Goal: Task Accomplishment & Management: Manage account settings

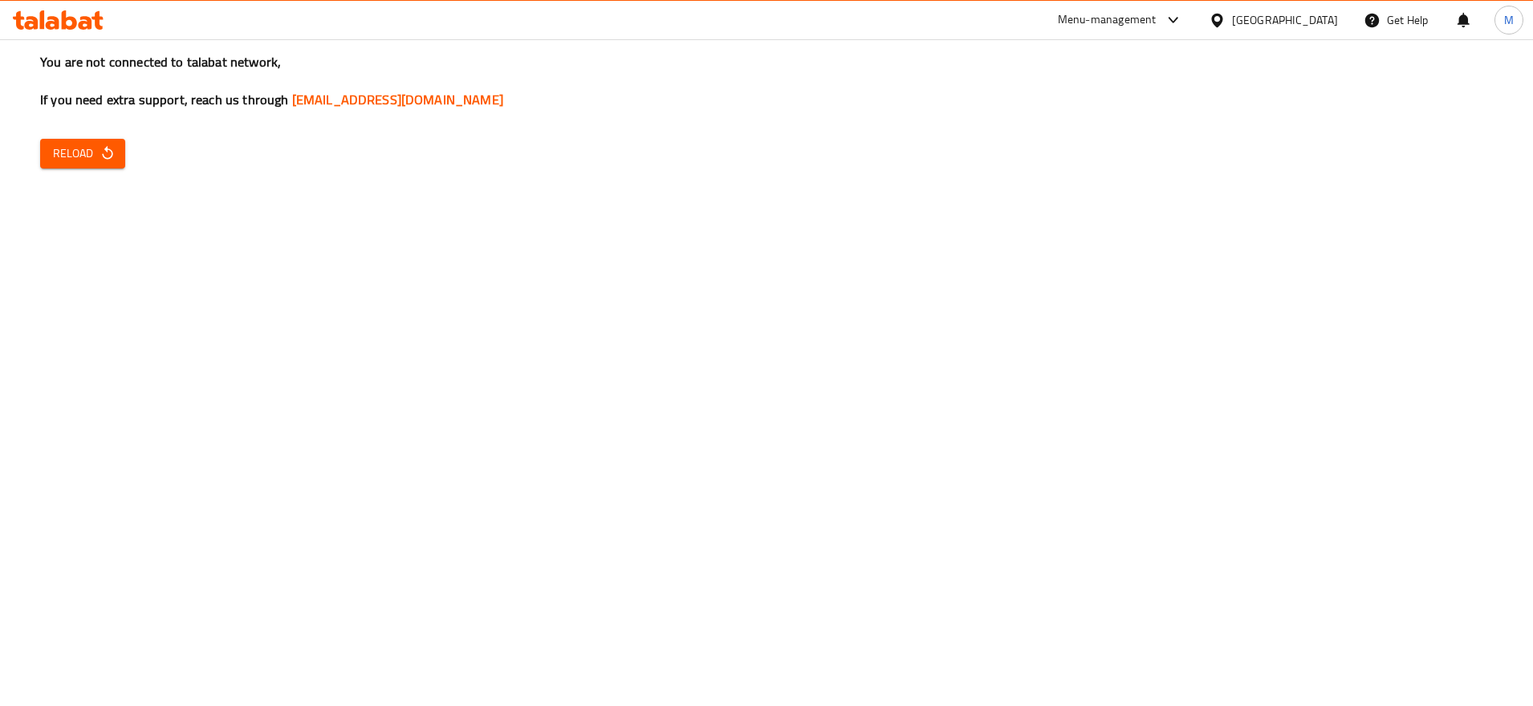
click at [86, 162] on span "Reload" at bounding box center [82, 154] width 59 height 20
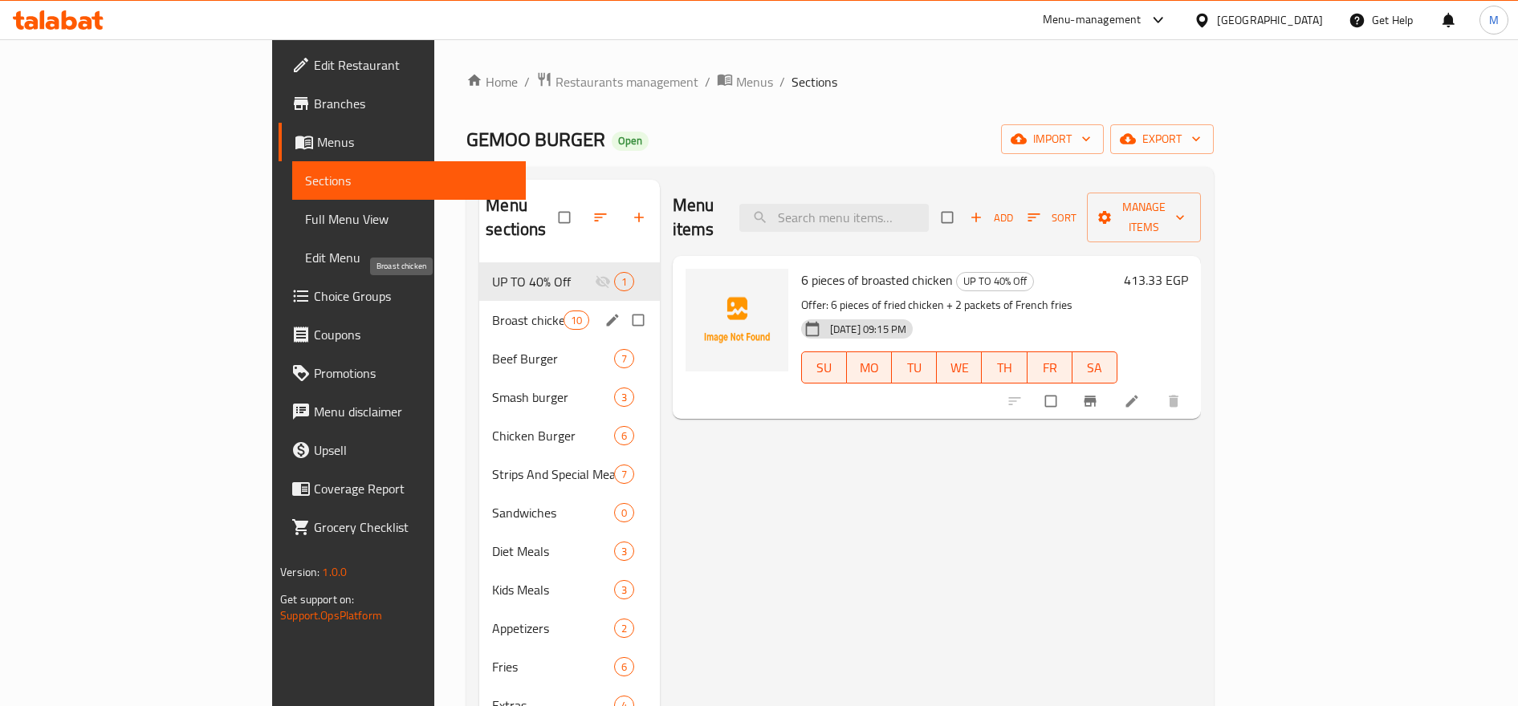
click at [492, 311] on span "Broast chicken" at bounding box center [527, 320] width 71 height 19
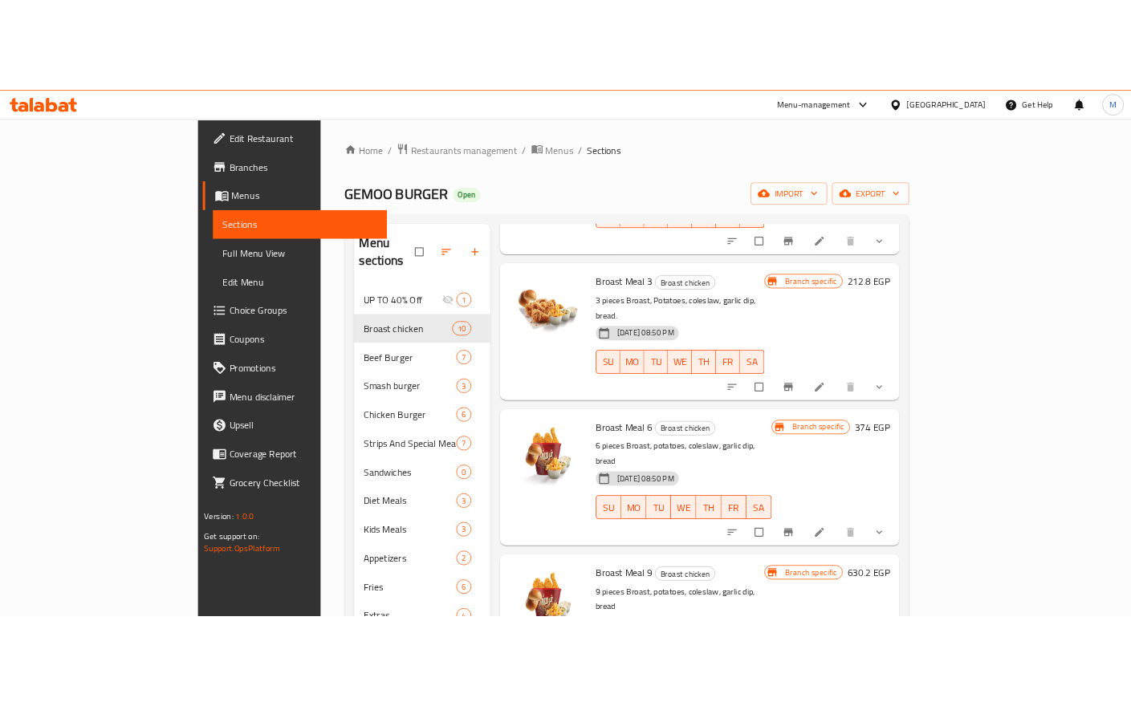
scroll to position [669, 0]
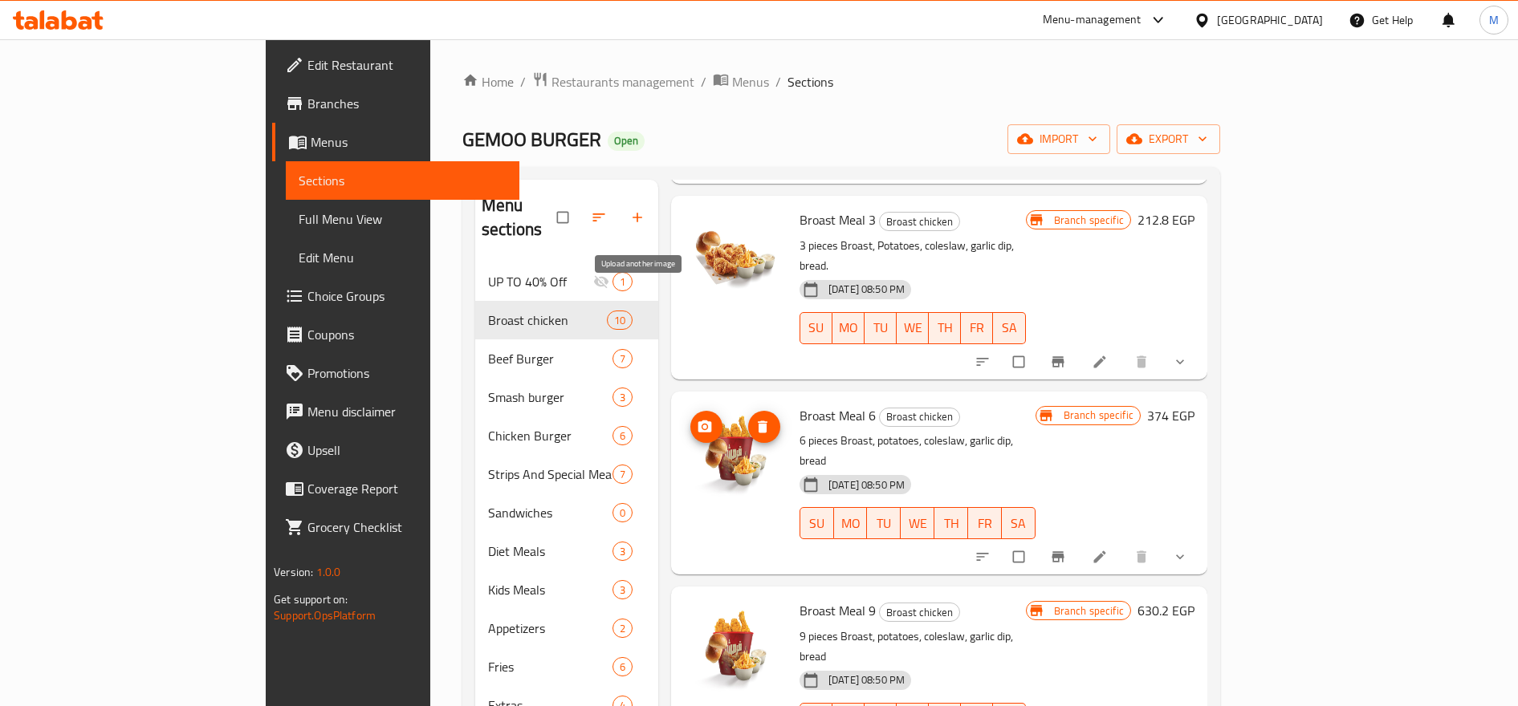
click at [698, 420] on icon "upload picture" at bounding box center [705, 426] width 14 height 12
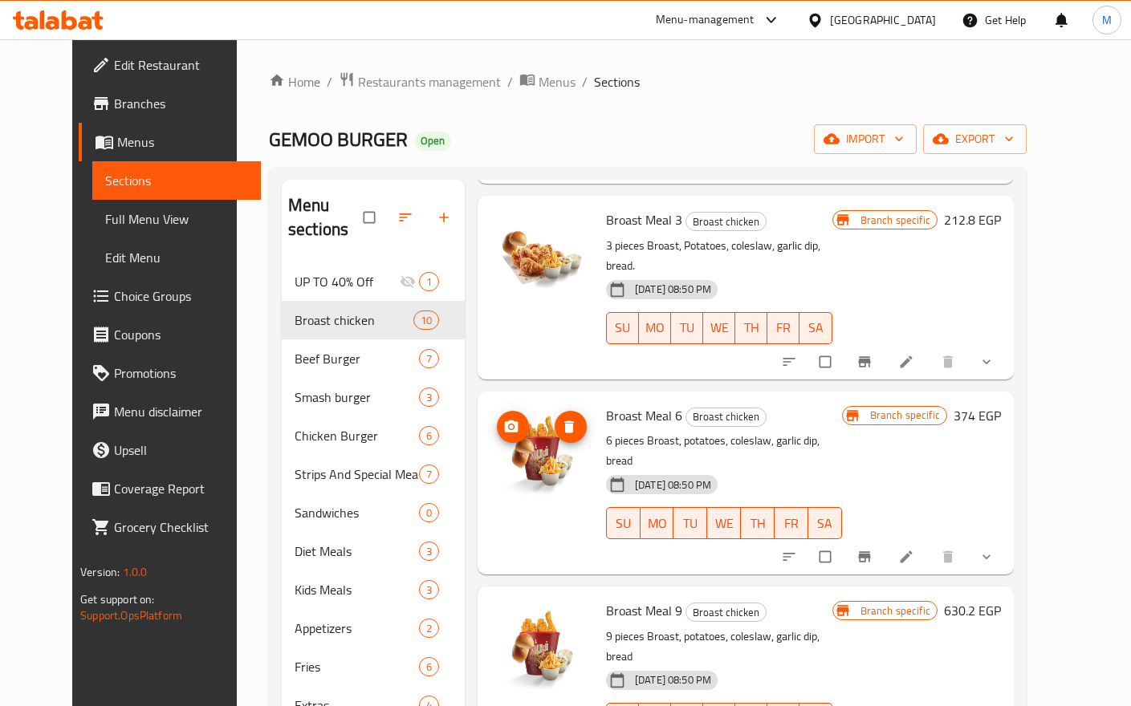
scroll to position [709, 0]
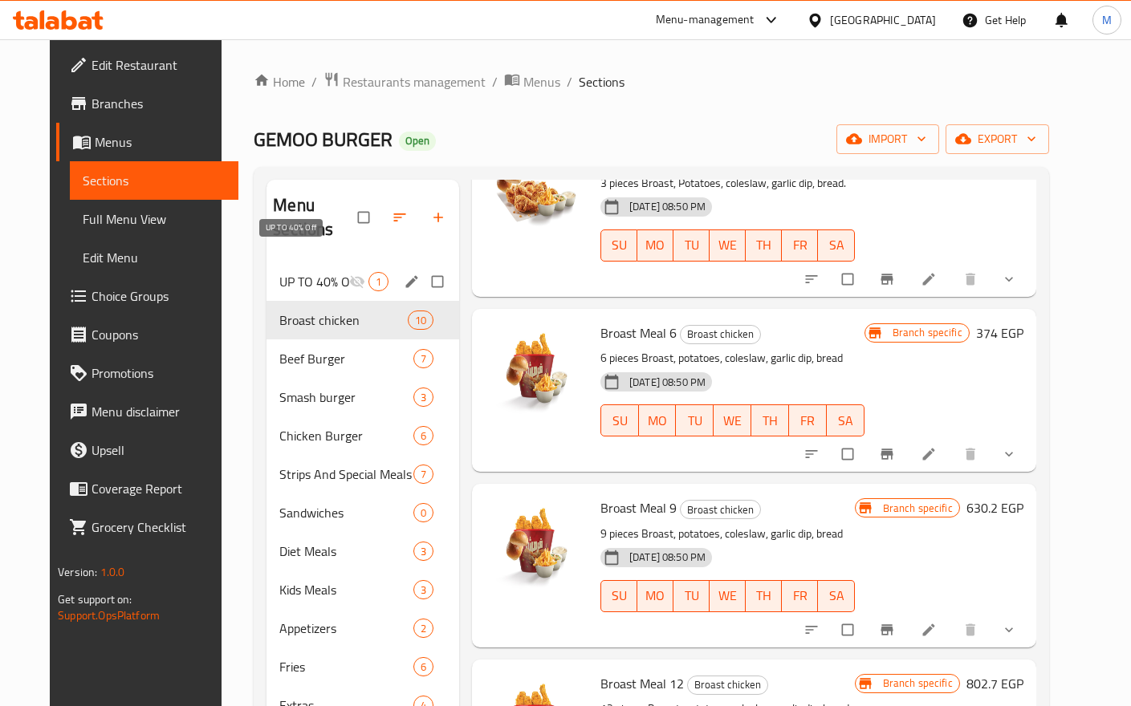
click at [298, 272] on span "UP TO 40% Off" at bounding box center [313, 281] width 69 height 19
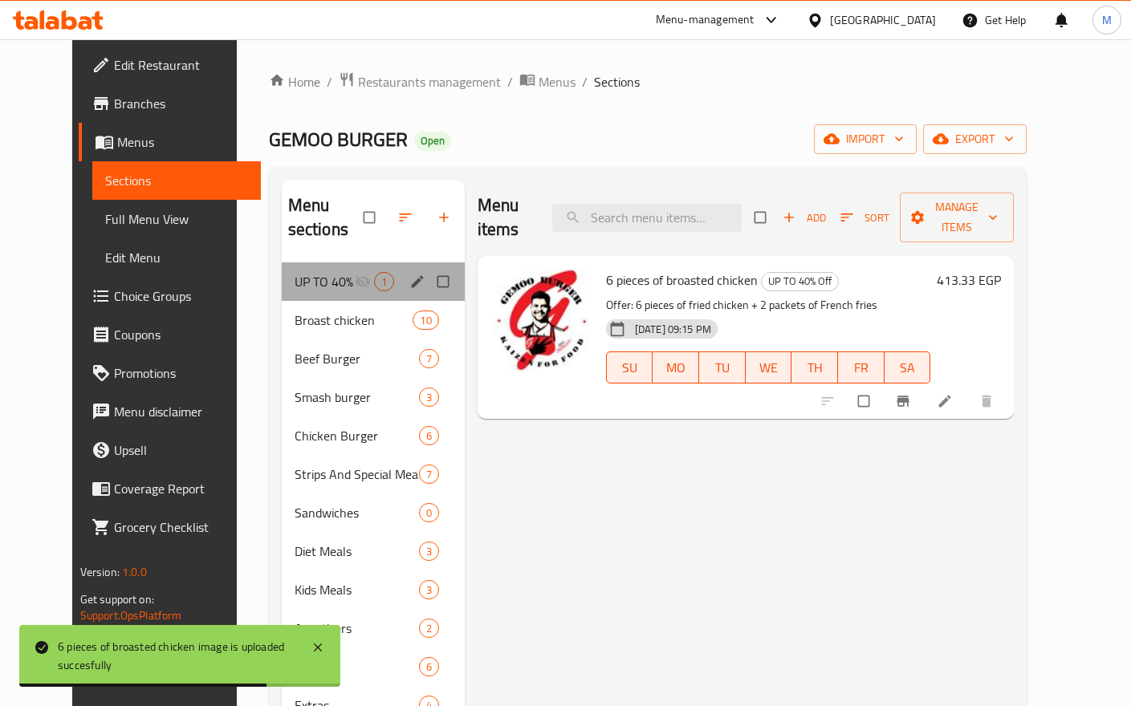
click at [407, 271] on div "Menu sections" at bounding box center [419, 281] width 24 height 21
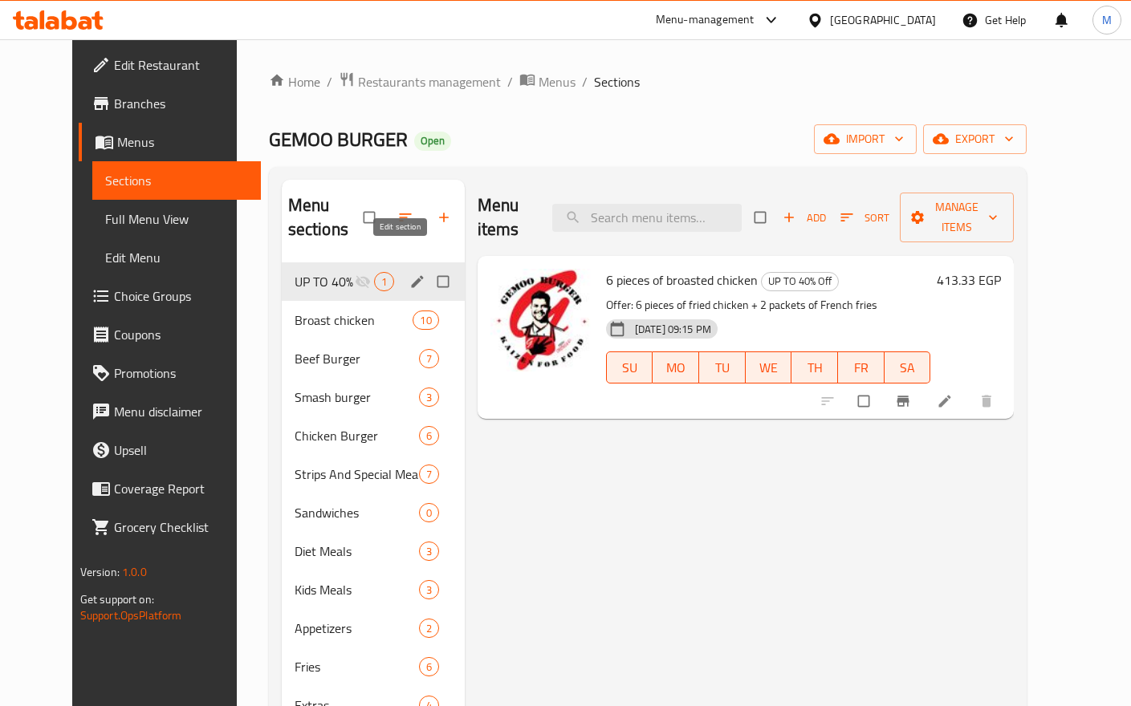
click at [409, 274] on icon "edit" at bounding box center [417, 282] width 16 height 16
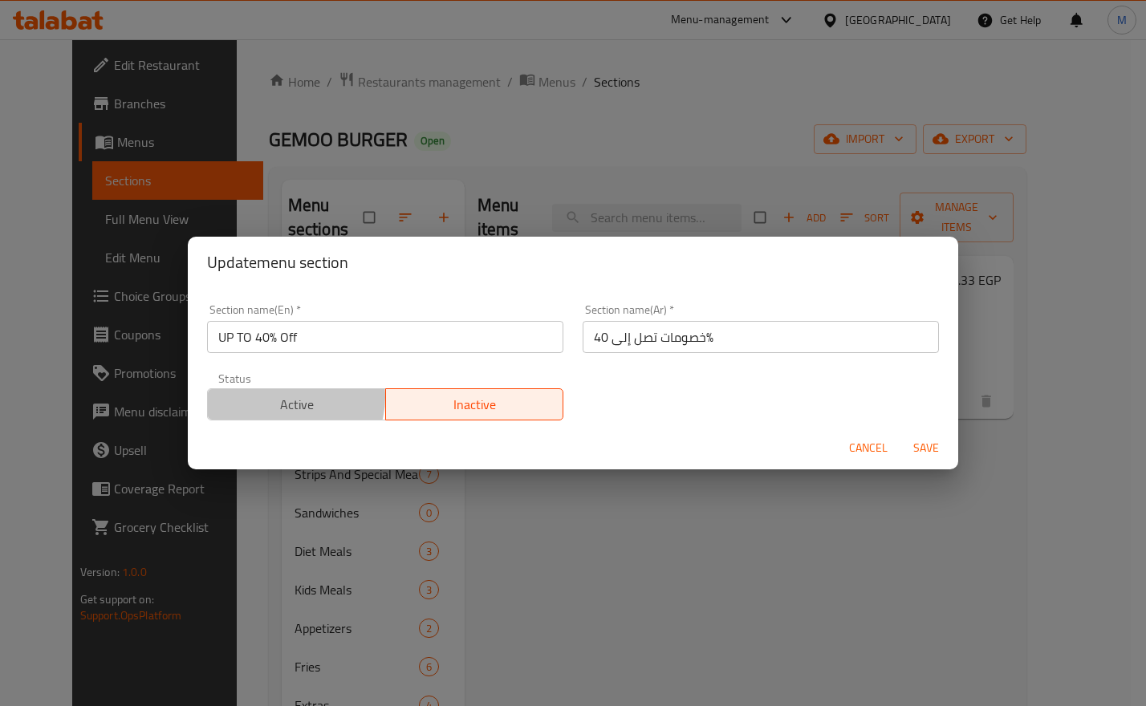
click at [291, 397] on span "Active" at bounding box center [296, 404] width 165 height 23
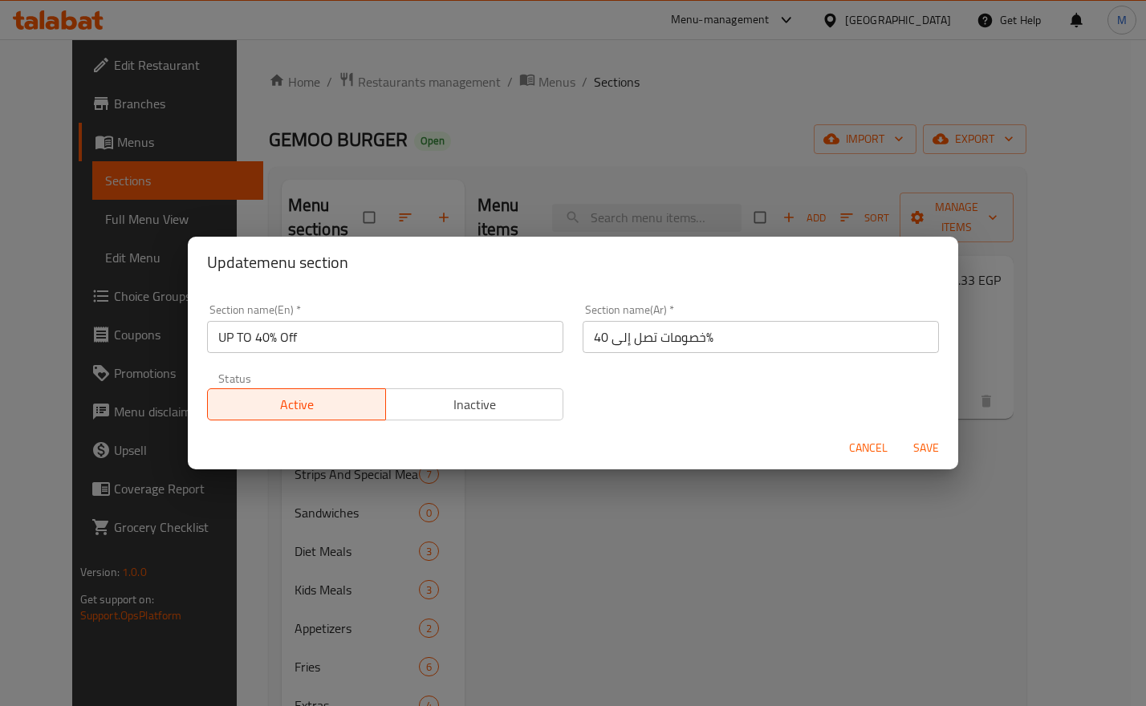
click at [925, 440] on span "Save" at bounding box center [926, 448] width 39 height 20
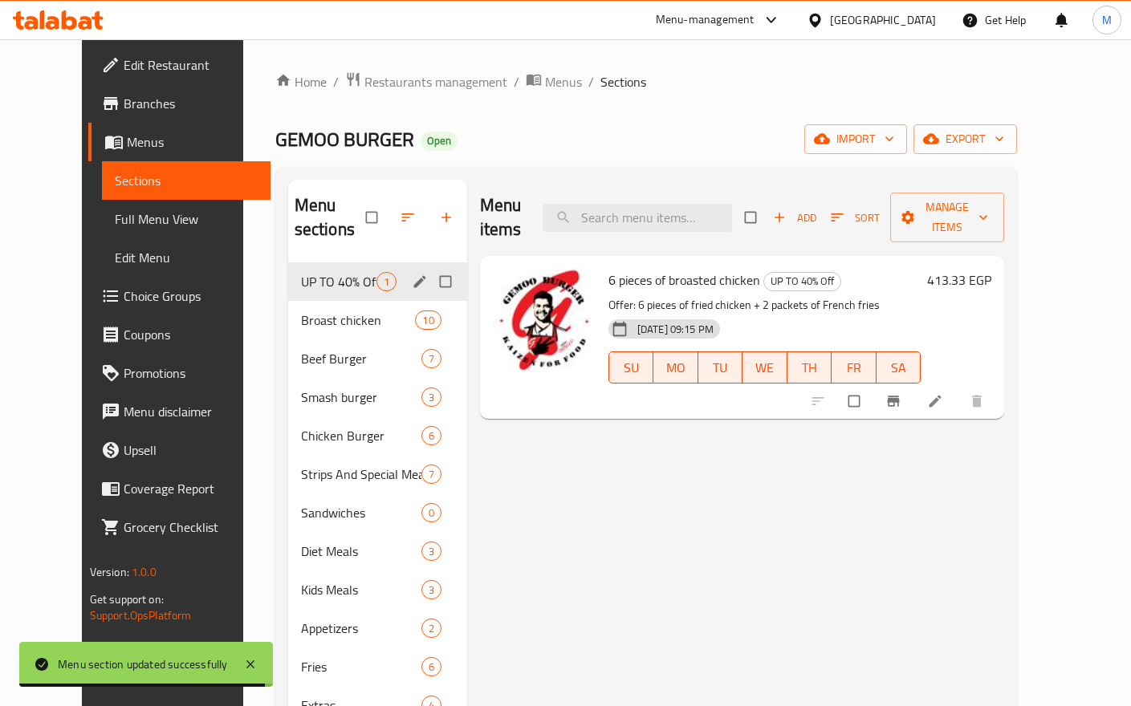
click at [959, 389] on li at bounding box center [936, 402] width 45 height 26
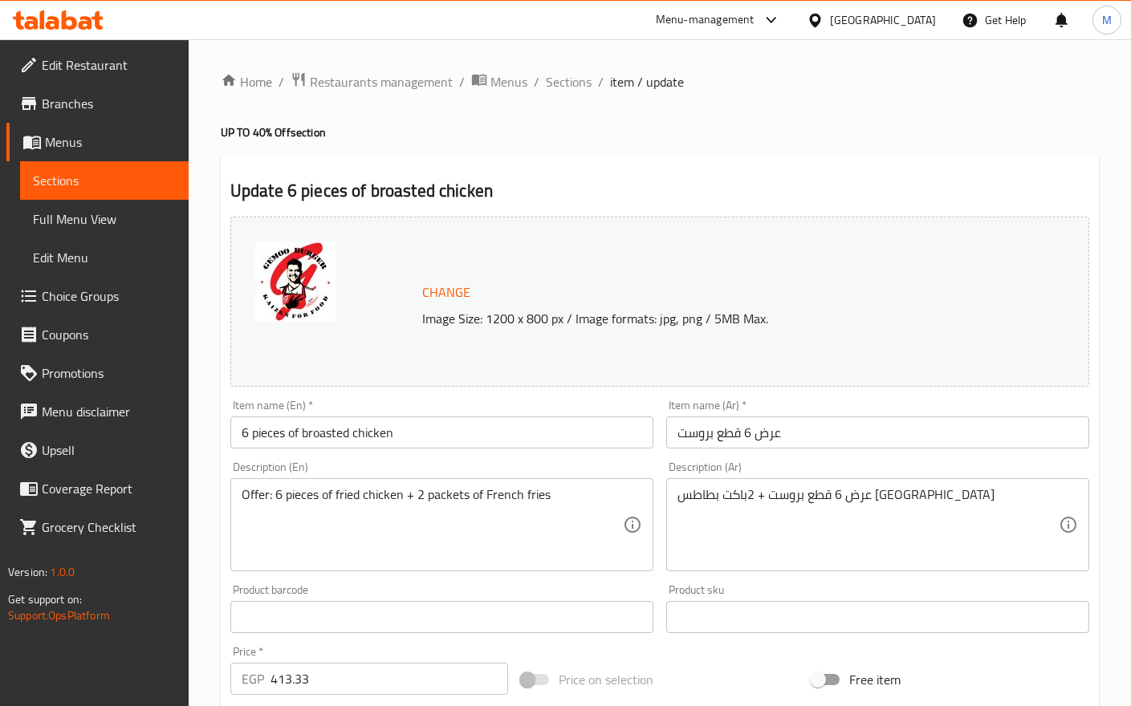
scroll to position [451, 0]
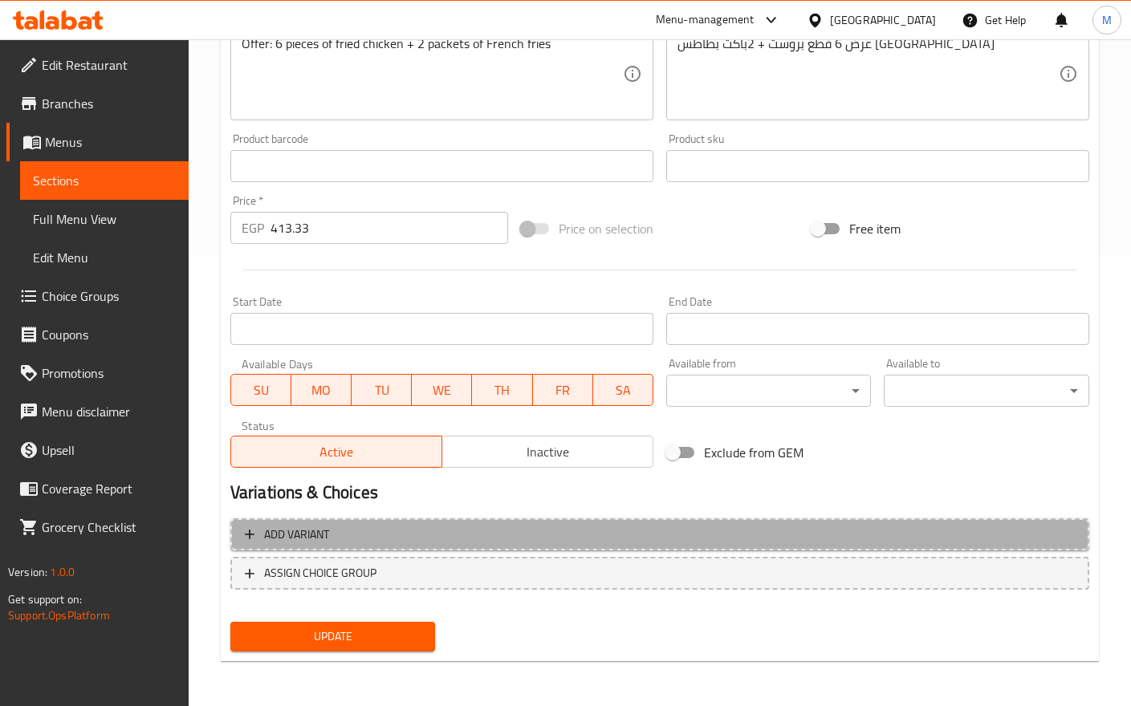
click at [459, 535] on span "Add variant" at bounding box center [660, 535] width 830 height 20
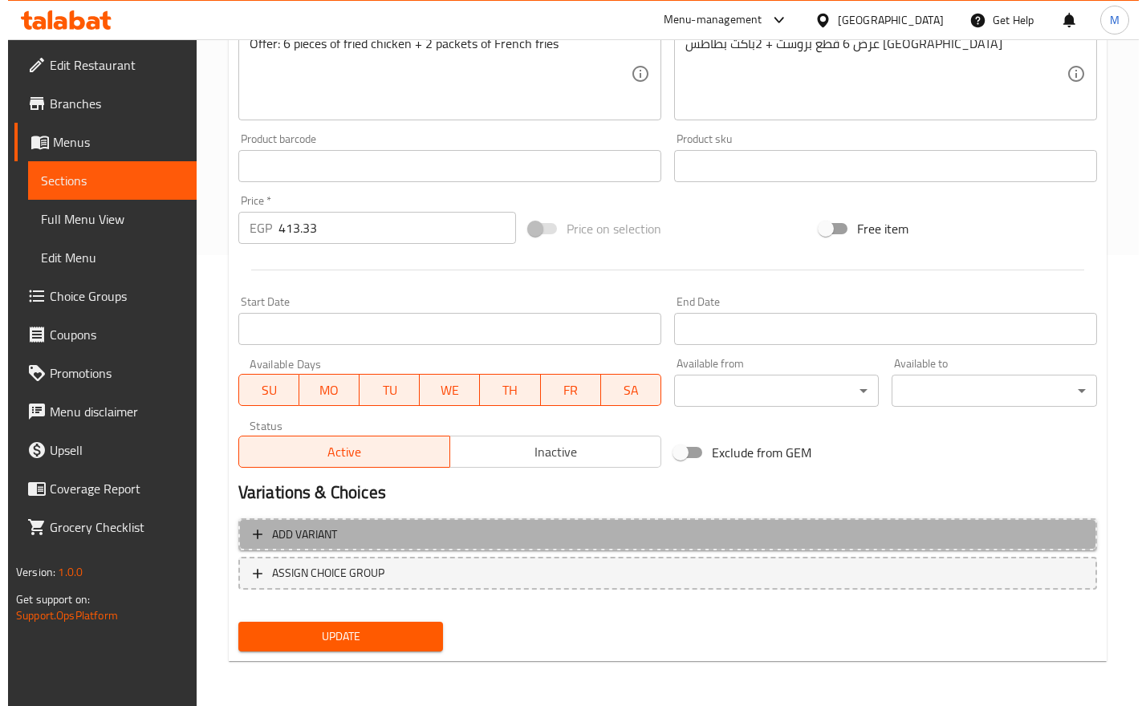
scroll to position [441, 0]
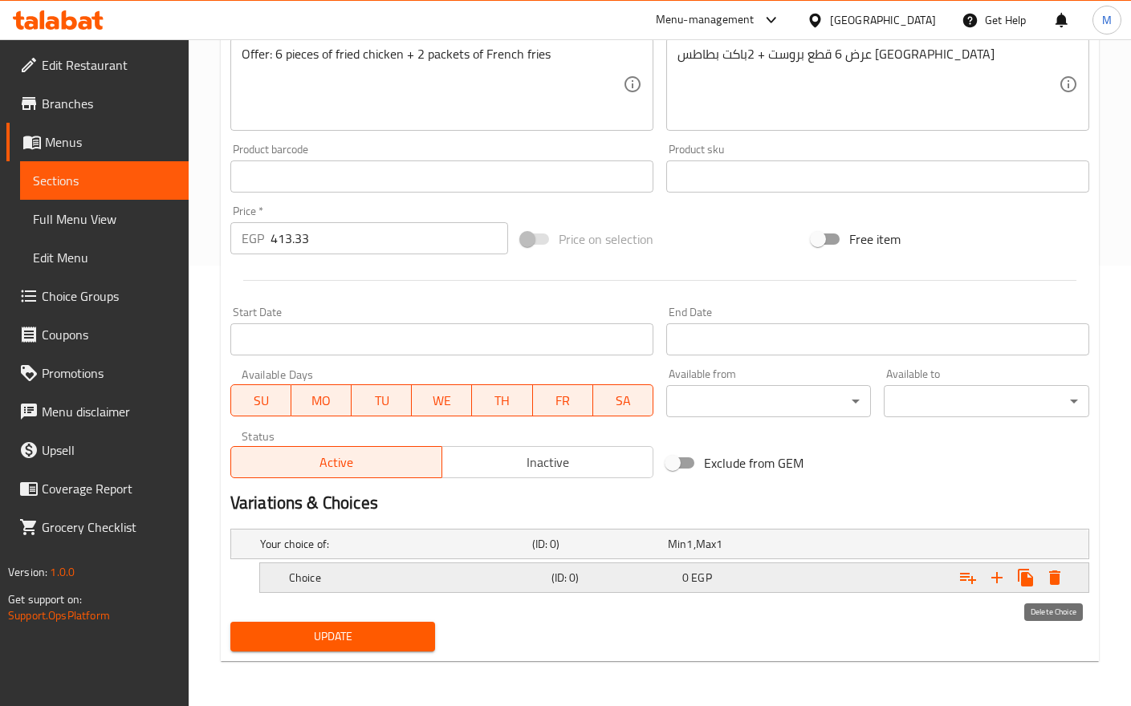
click at [1060, 576] on icon "Expand" at bounding box center [1054, 577] width 19 height 19
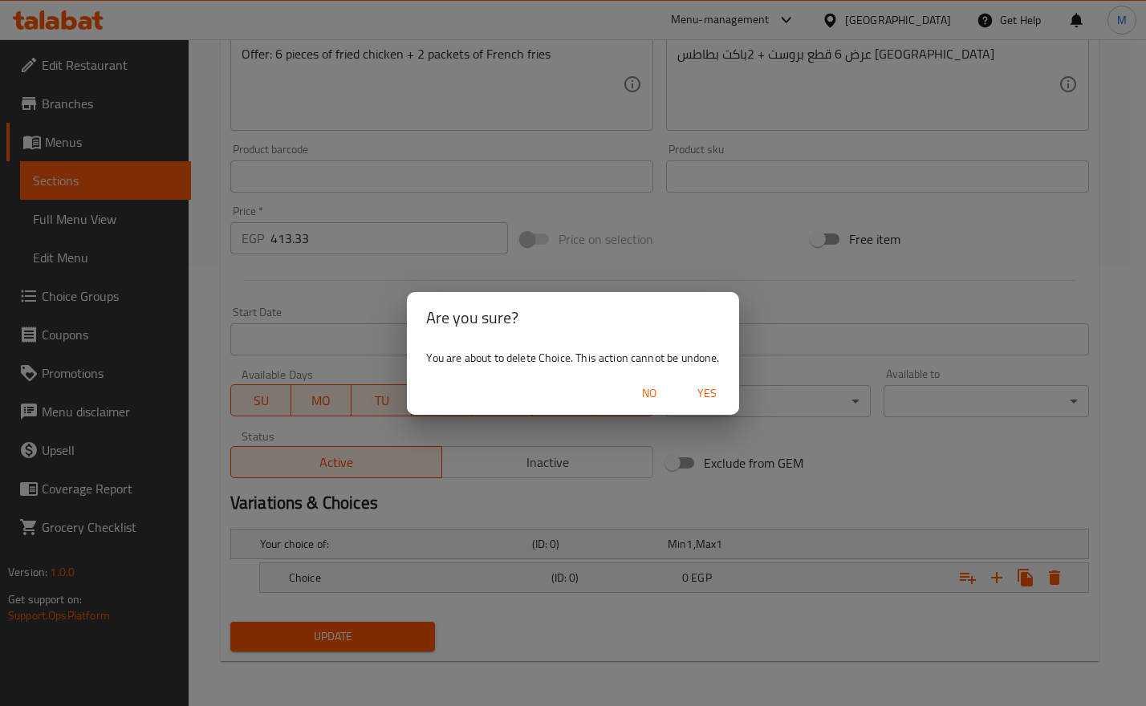
click at [715, 390] on span "Yes" at bounding box center [707, 394] width 39 height 20
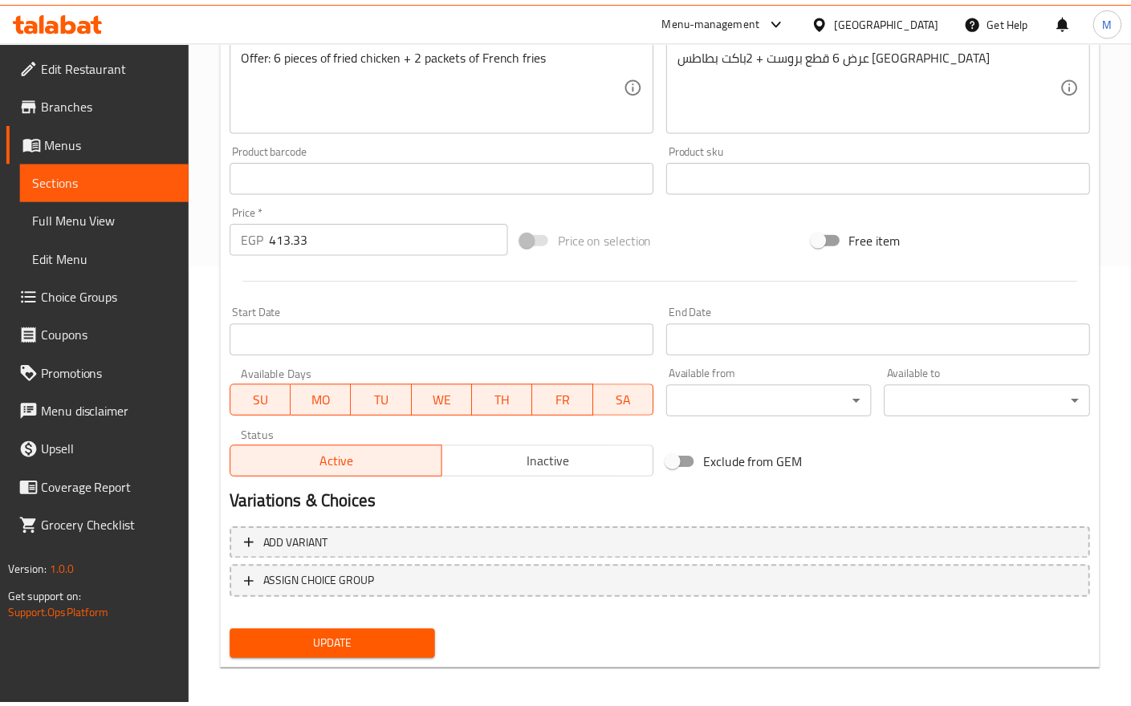
scroll to position [435, 0]
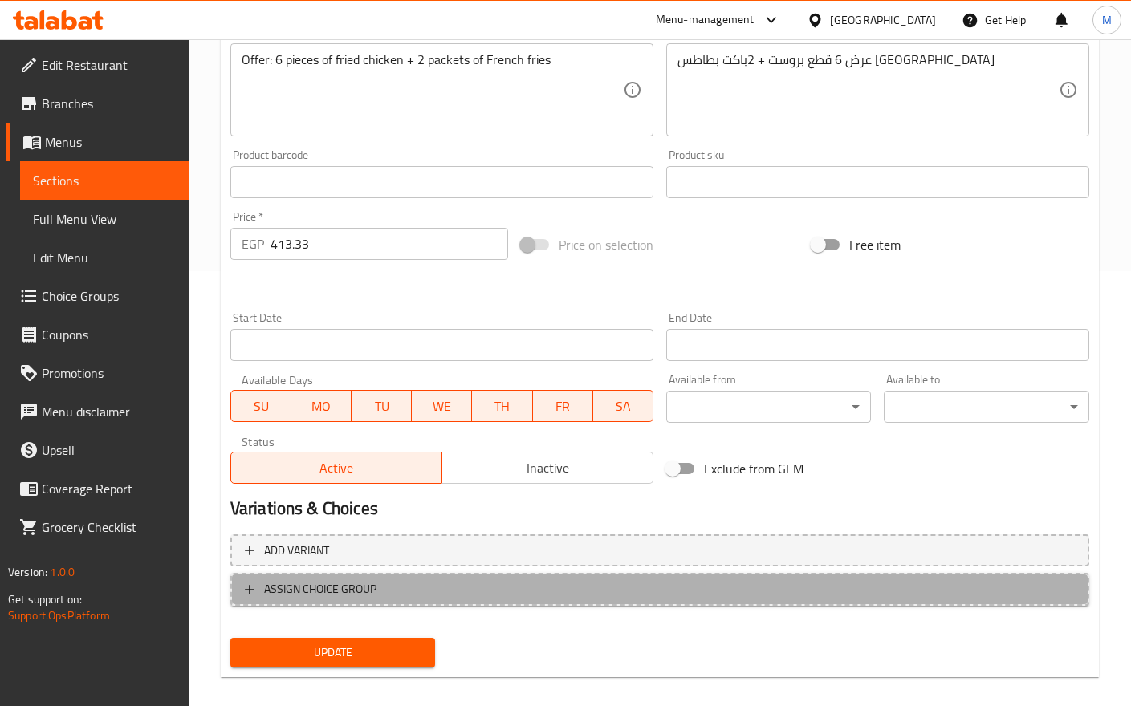
click at [421, 587] on span "ASSIGN CHOICE GROUP" at bounding box center [660, 590] width 830 height 20
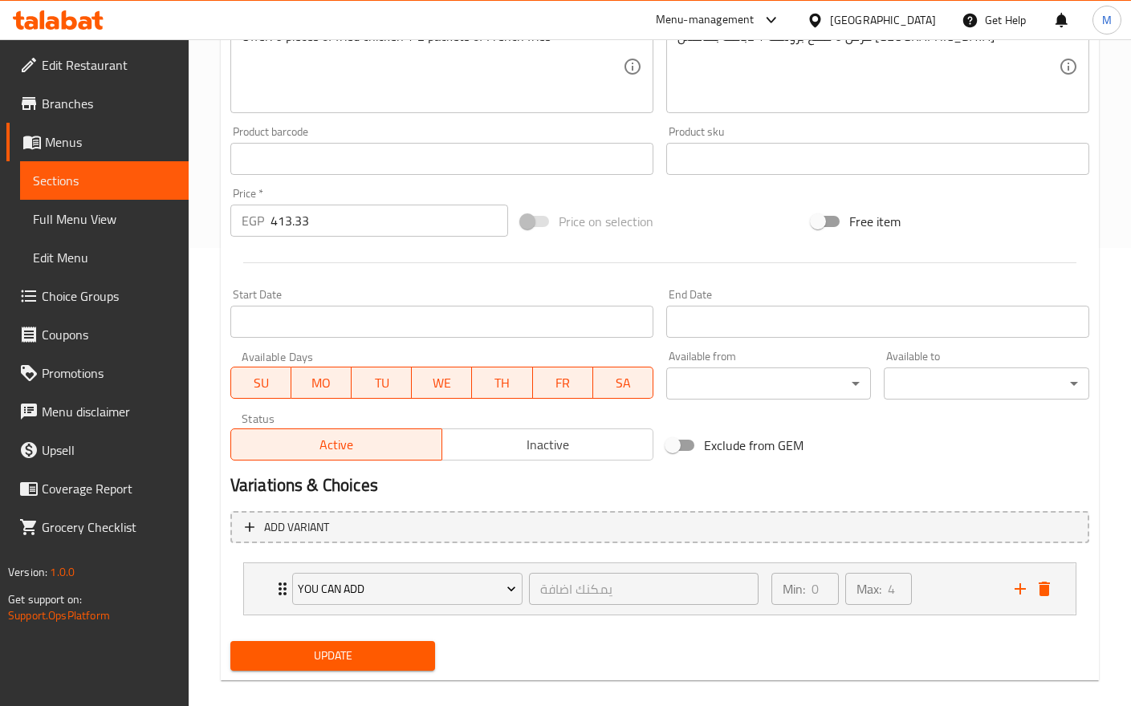
scroll to position [478, 0]
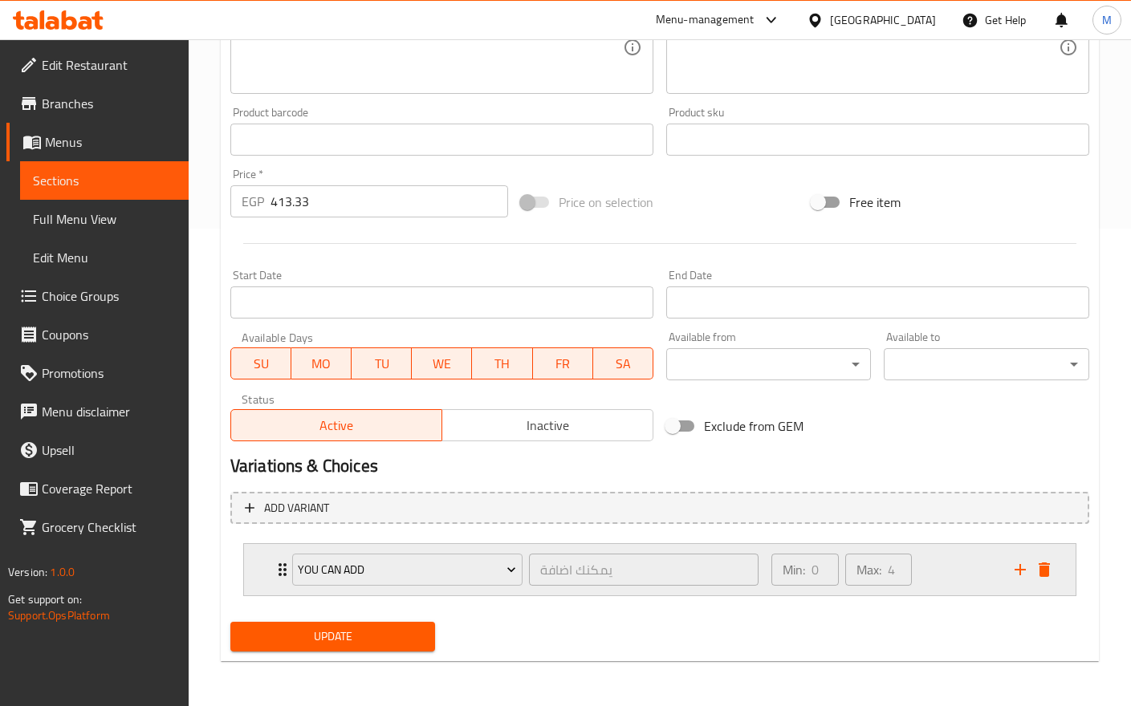
click at [969, 584] on div "Min: 0 ​ Max: 4 ​" at bounding box center [883, 569] width 243 height 51
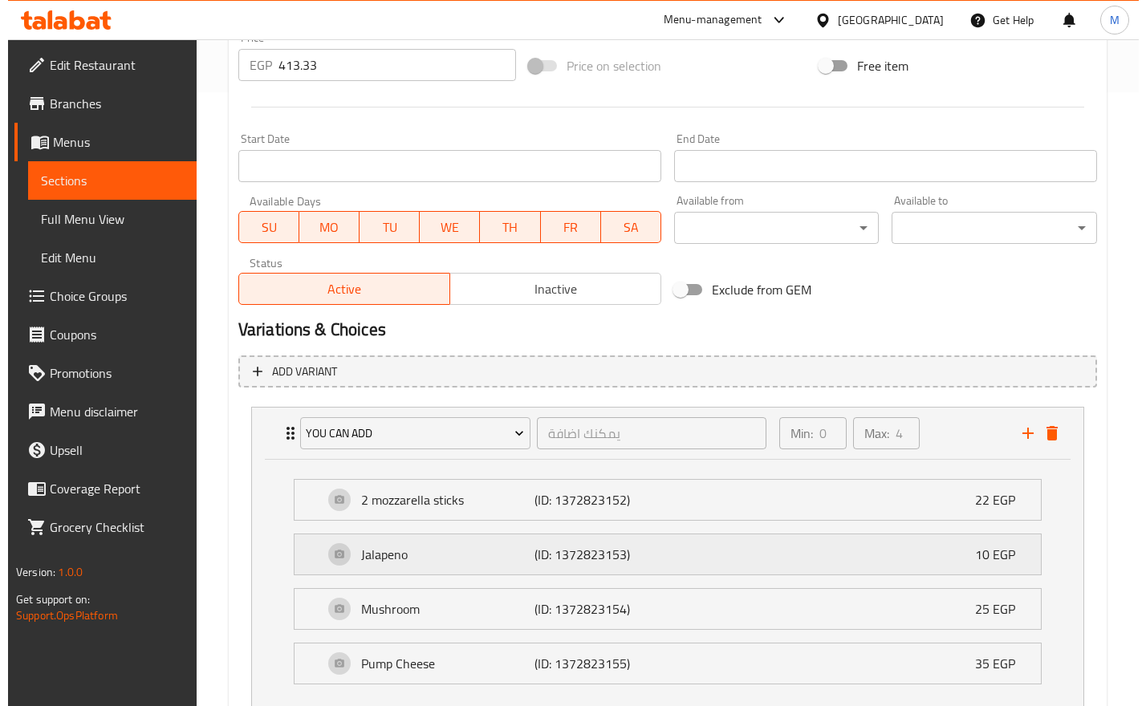
scroll to position [729, 0]
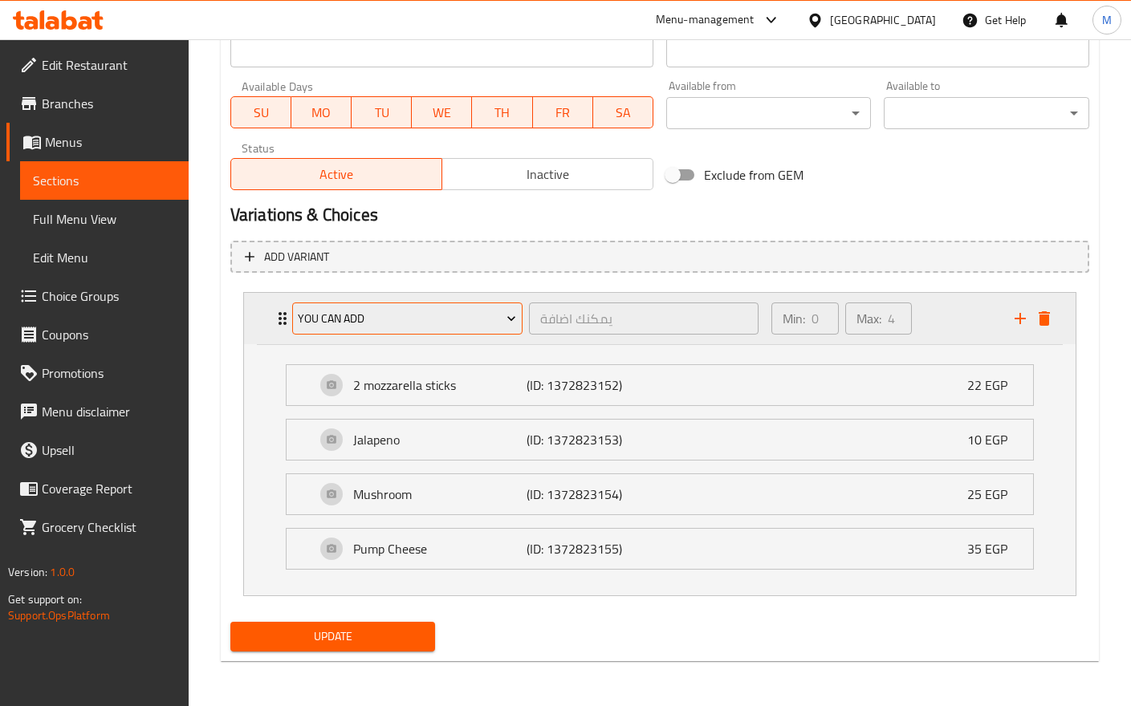
click at [422, 317] on span "You Can ADD" at bounding box center [407, 319] width 218 height 20
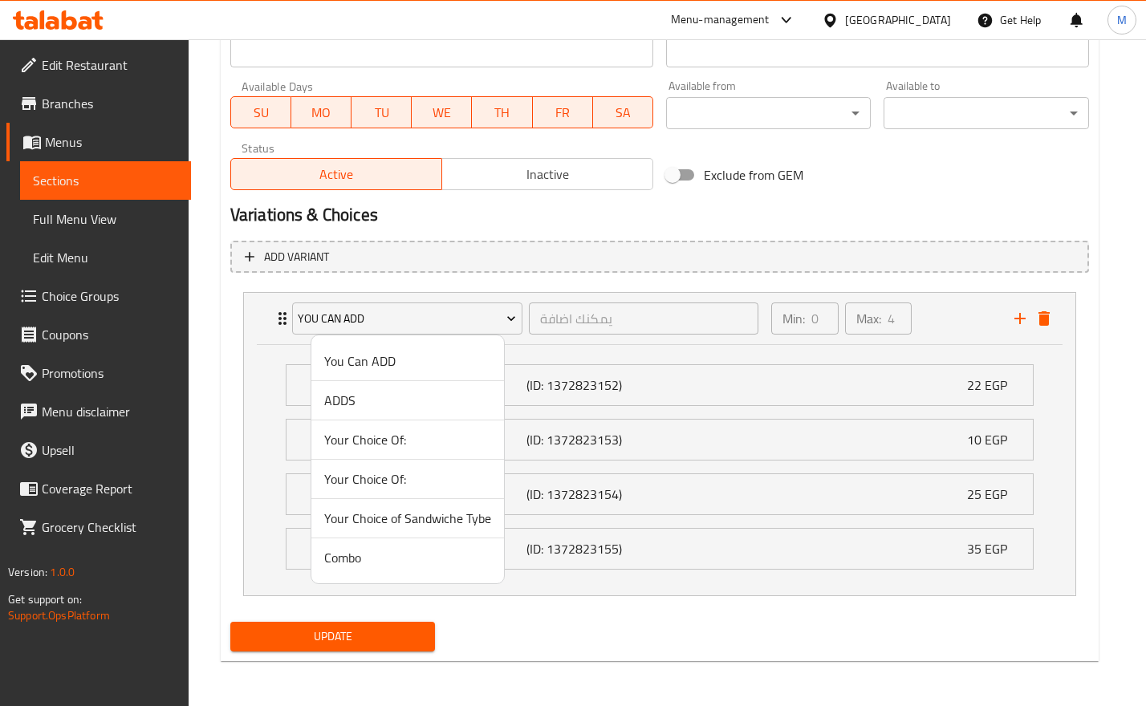
click at [420, 446] on span "Your Choice Of:" at bounding box center [407, 439] width 167 height 19
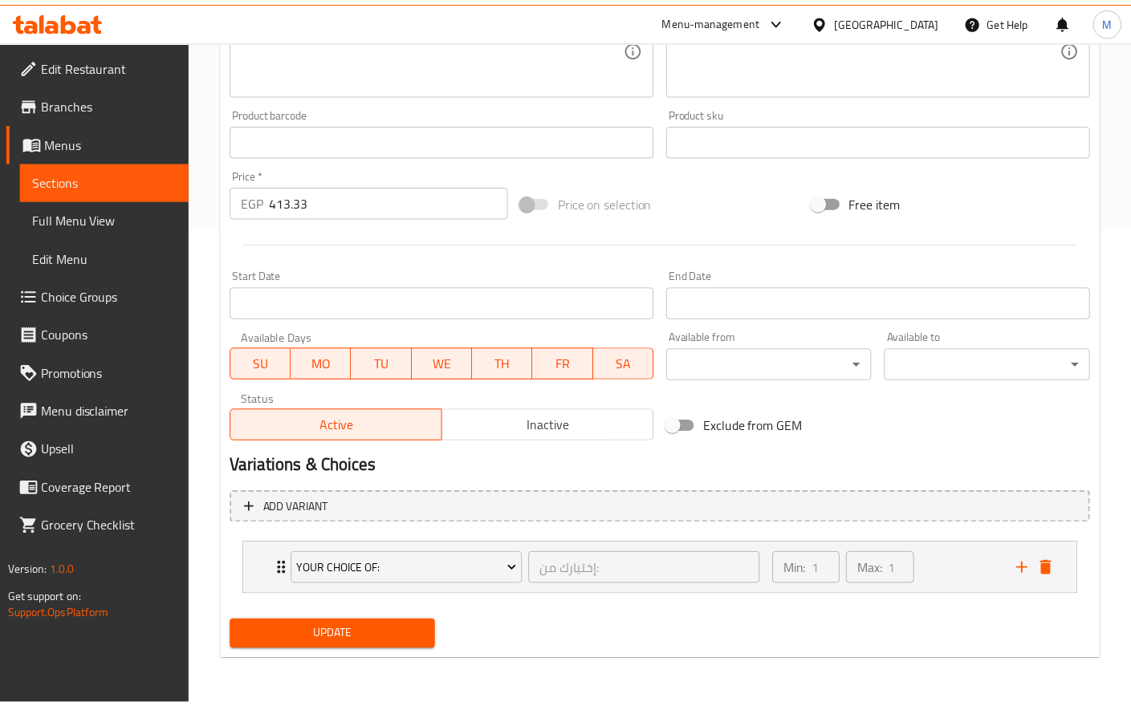
scroll to position [478, 0]
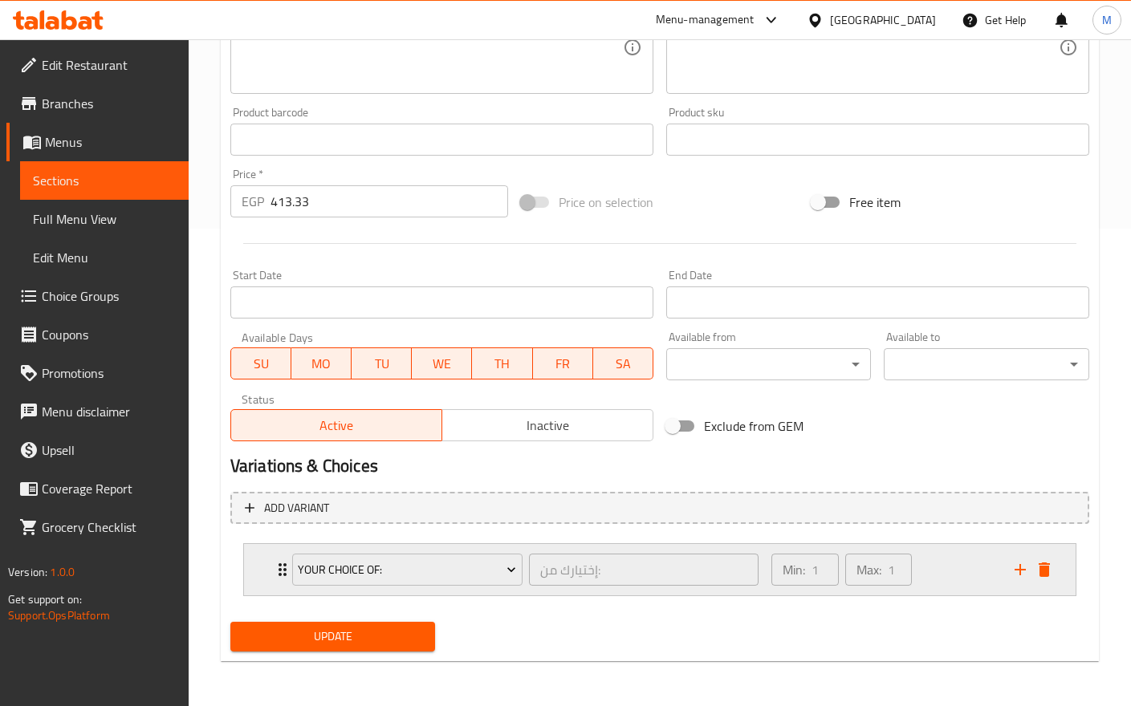
click at [976, 566] on div "Min: 1 ​ Max: 1 ​" at bounding box center [883, 569] width 243 height 51
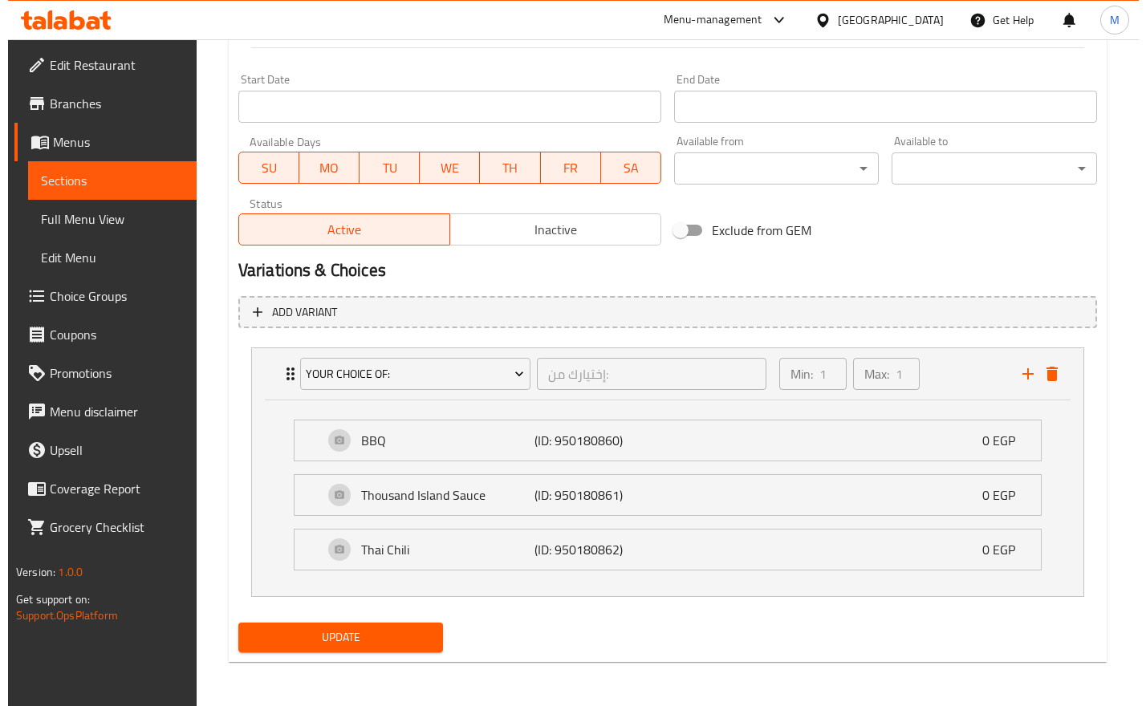
scroll to position [674, 0]
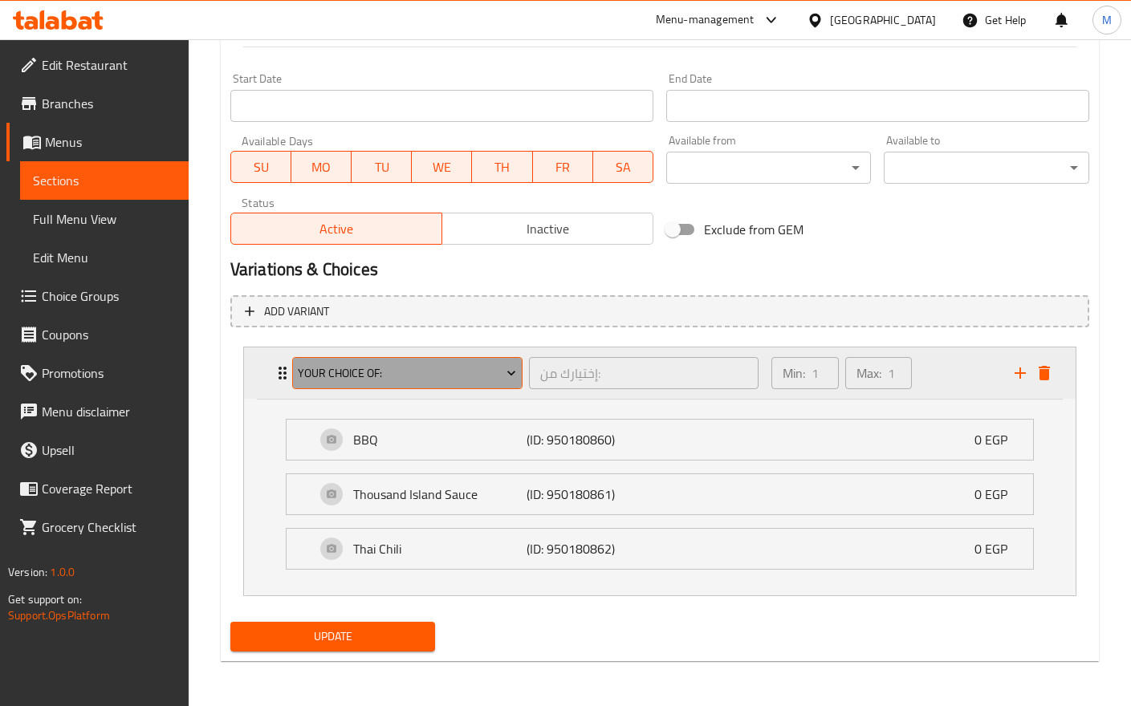
click at [474, 373] on span "Your Choice Of:" at bounding box center [407, 374] width 218 height 20
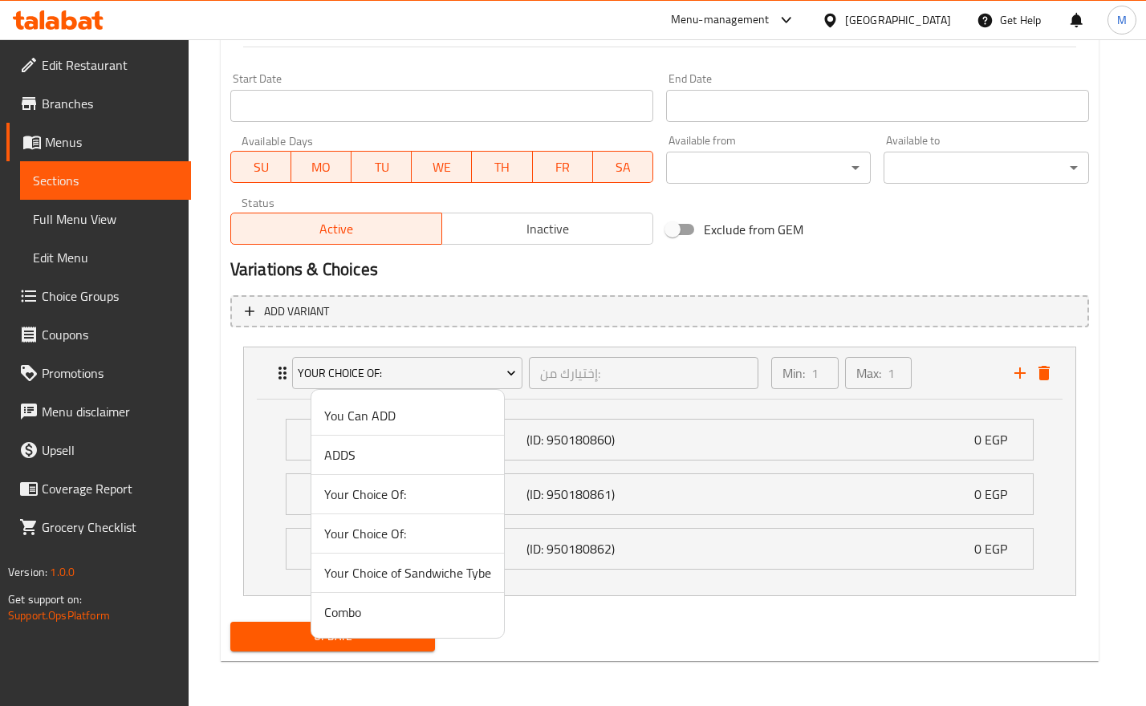
click at [398, 527] on span "Your Choice Of:" at bounding box center [407, 533] width 167 height 19
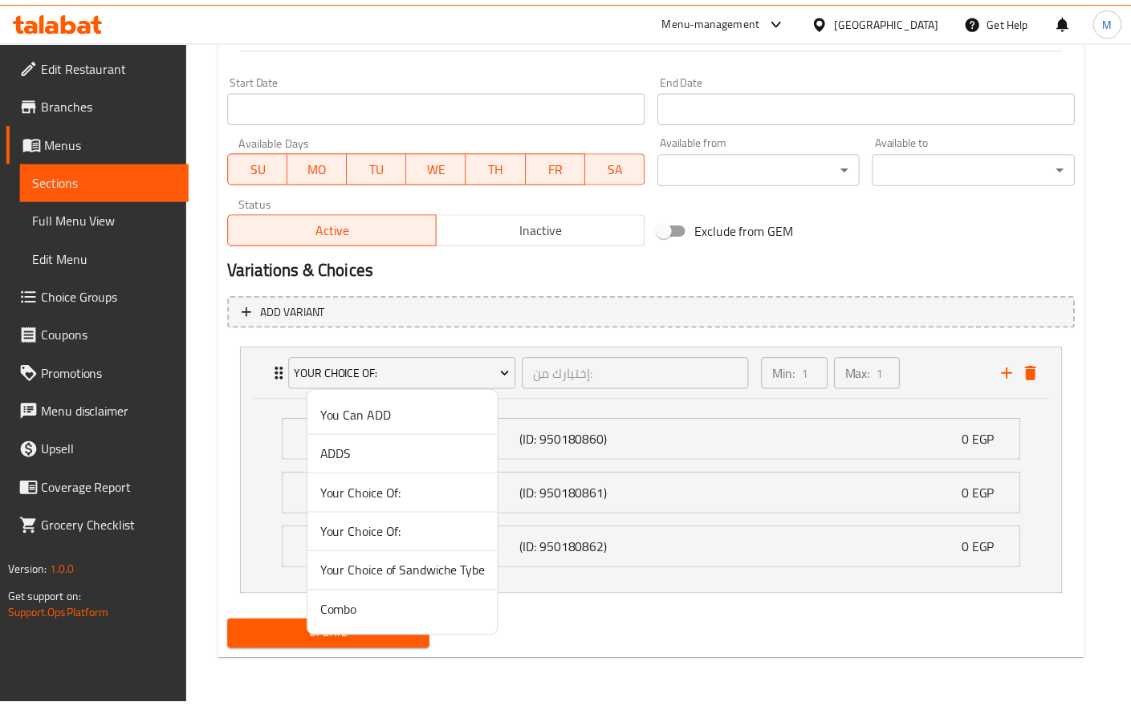
scroll to position [478, 0]
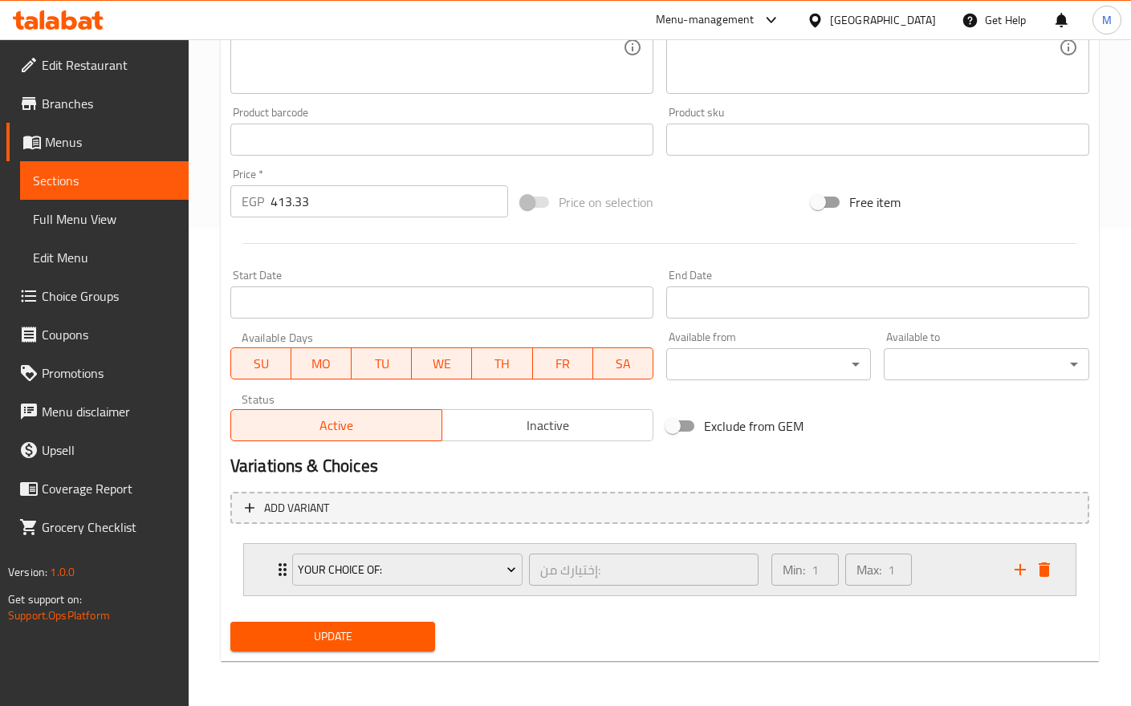
click at [955, 576] on div "Min: 1 ​ Max: 1 ​" at bounding box center [883, 569] width 243 height 51
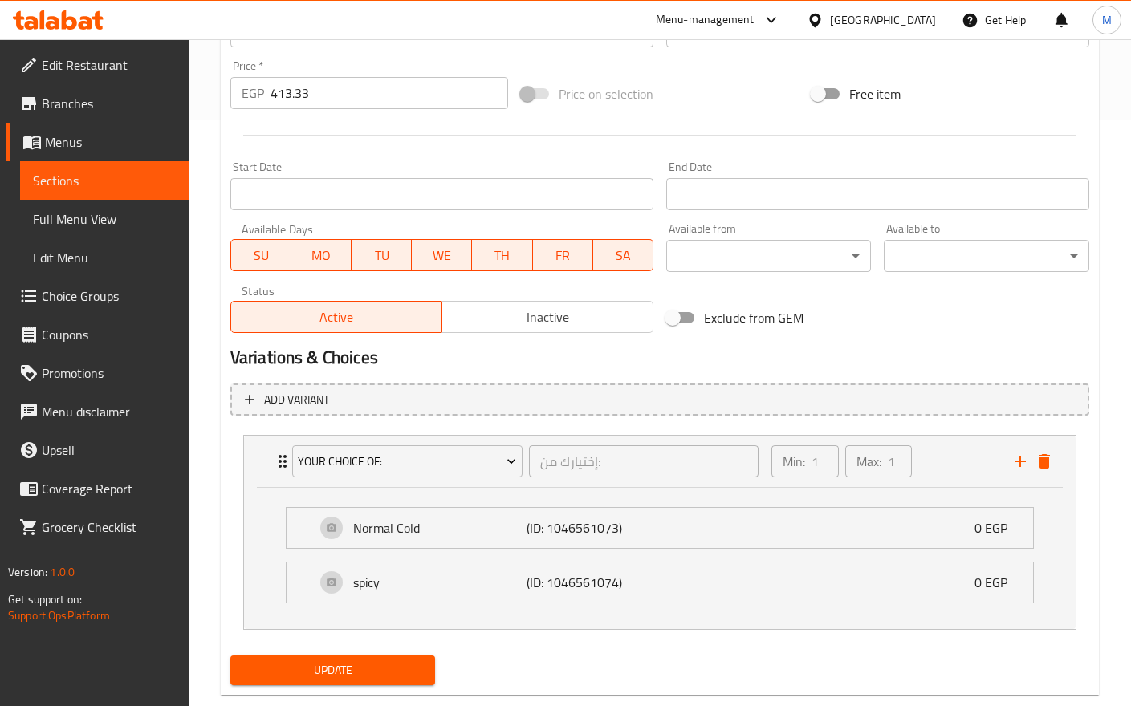
scroll to position [620, 0]
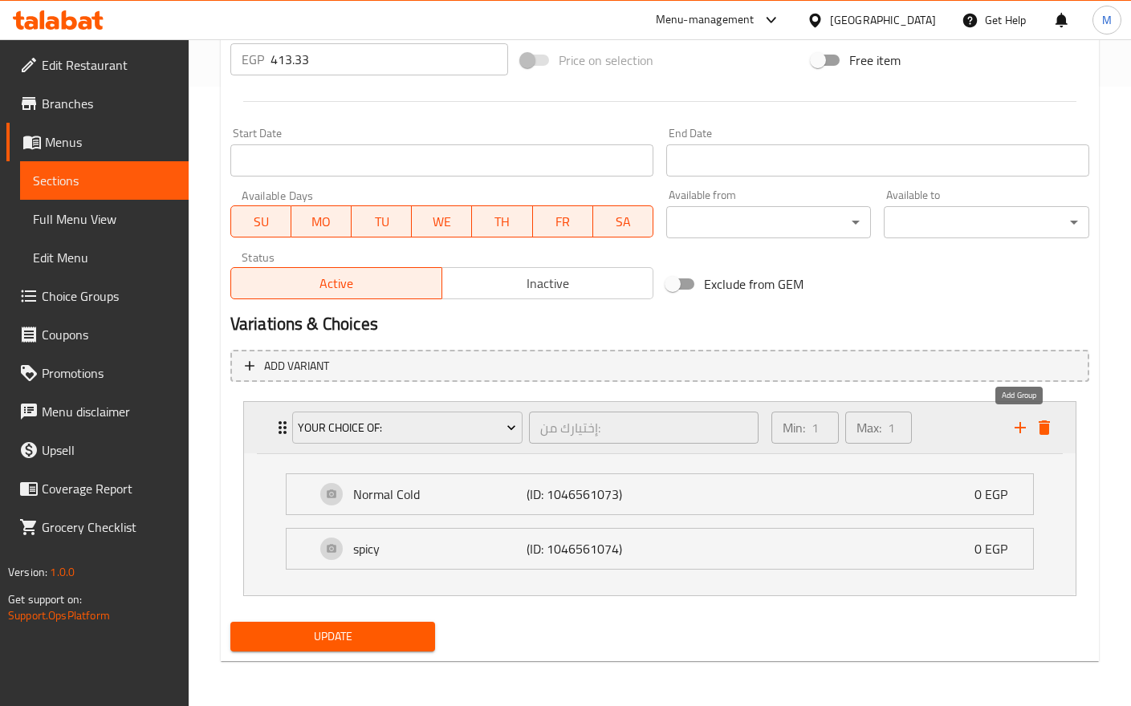
click at [1020, 434] on icon "add" at bounding box center [1020, 427] width 11 height 11
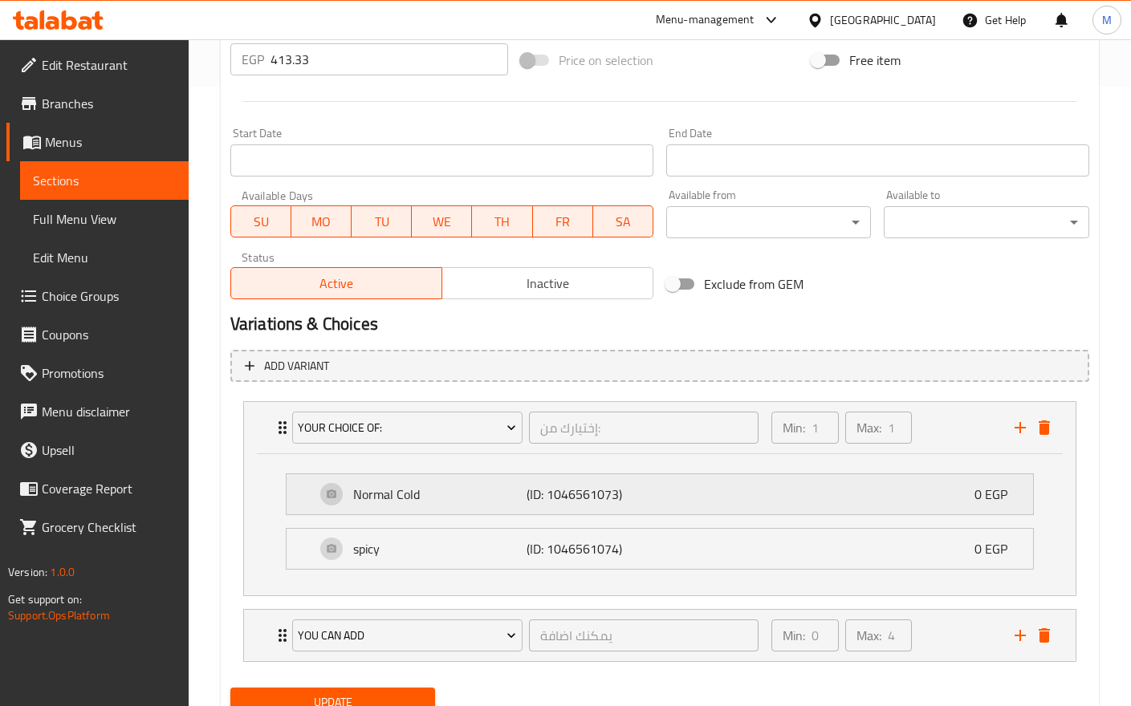
scroll to position [674, 0]
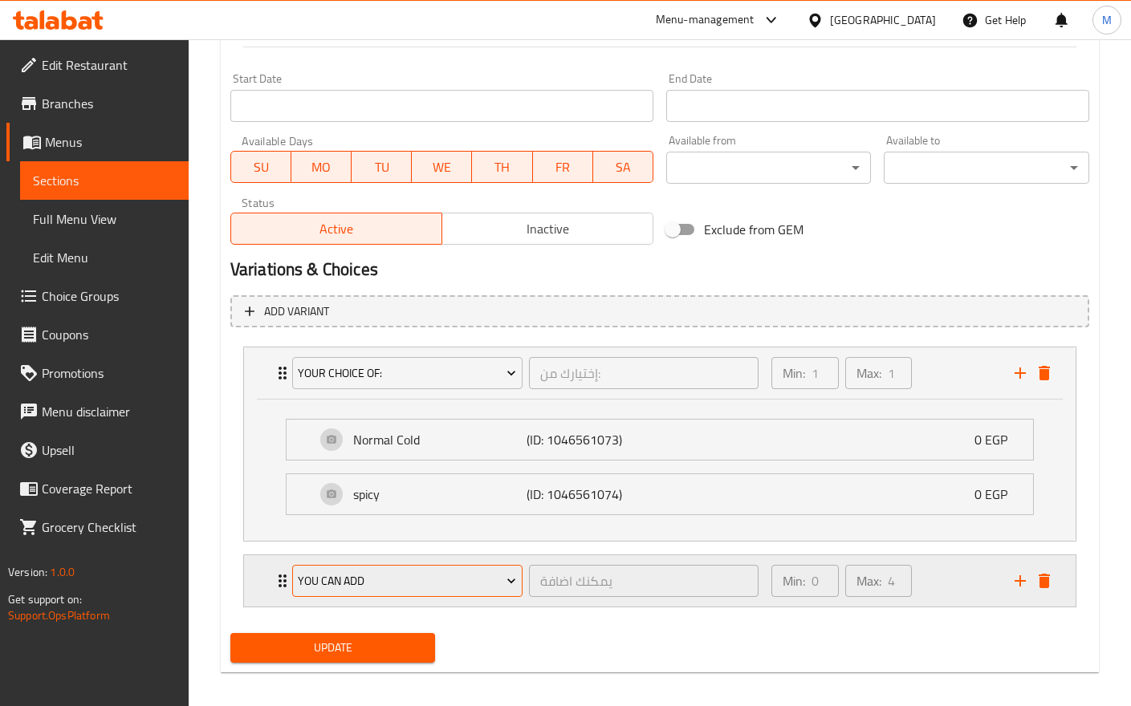
click at [466, 588] on span "You Can ADD" at bounding box center [407, 582] width 218 height 20
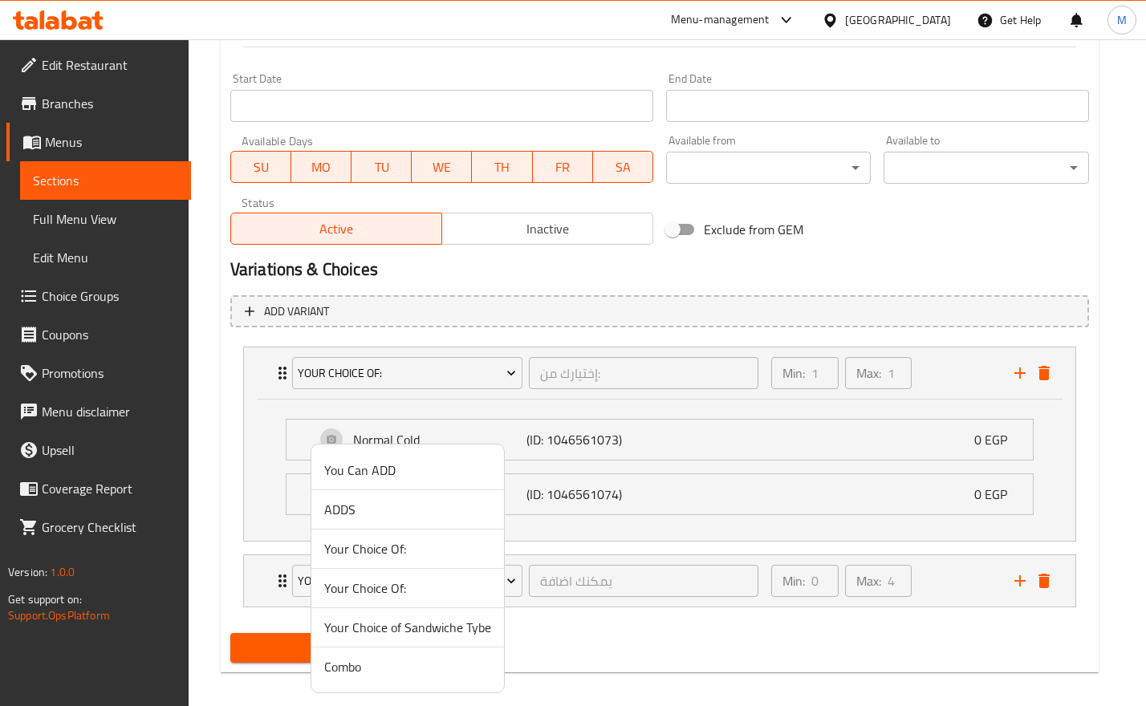
click at [396, 511] on span "ADDS" at bounding box center [407, 509] width 167 height 19
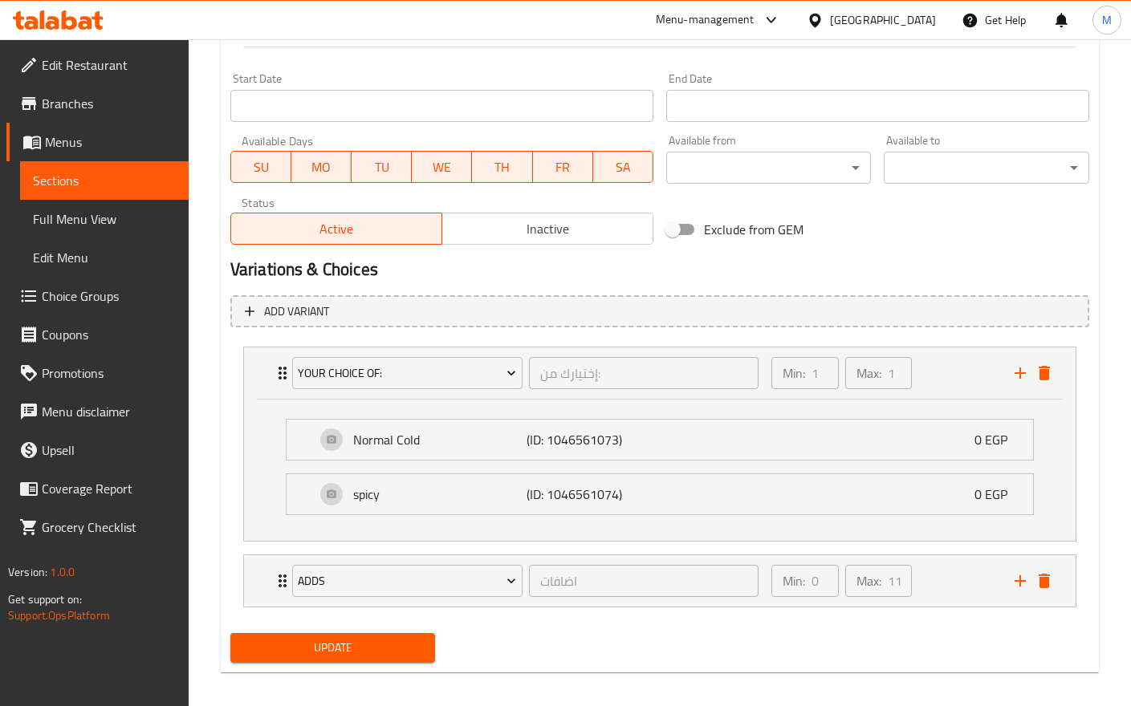
click at [378, 646] on span "Update" at bounding box center [333, 648] width 180 height 20
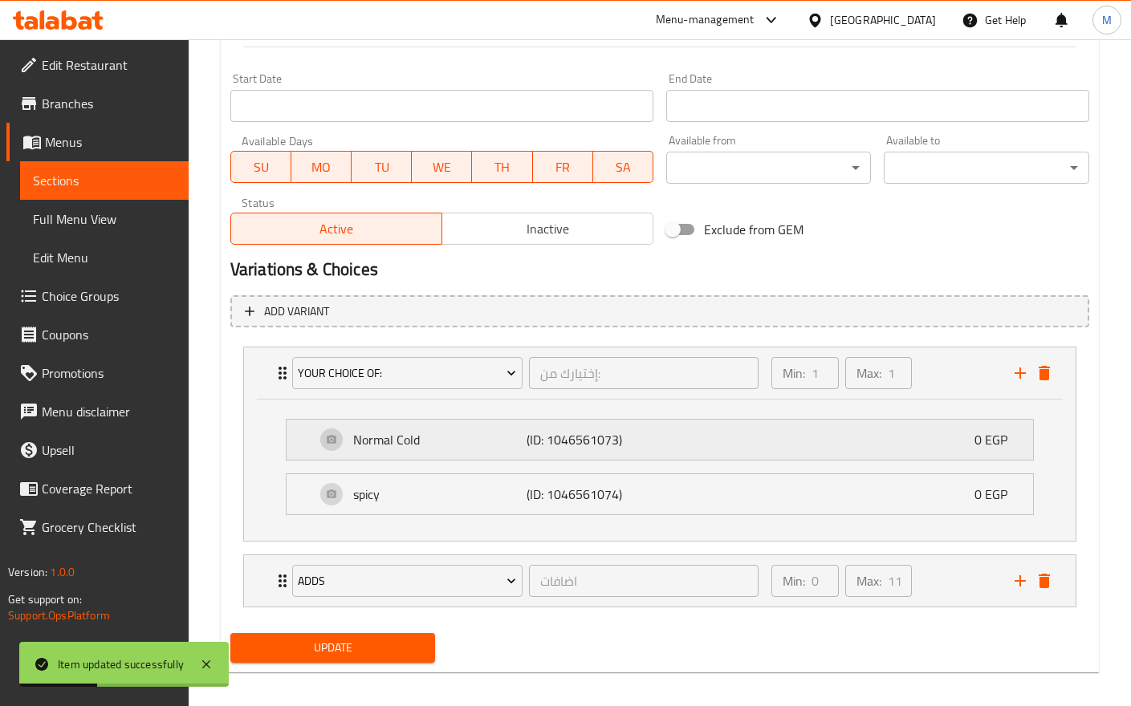
click at [795, 442] on div "Normal Cold (ID: 1046561073) 0 EGP" at bounding box center [665, 440] width 698 height 40
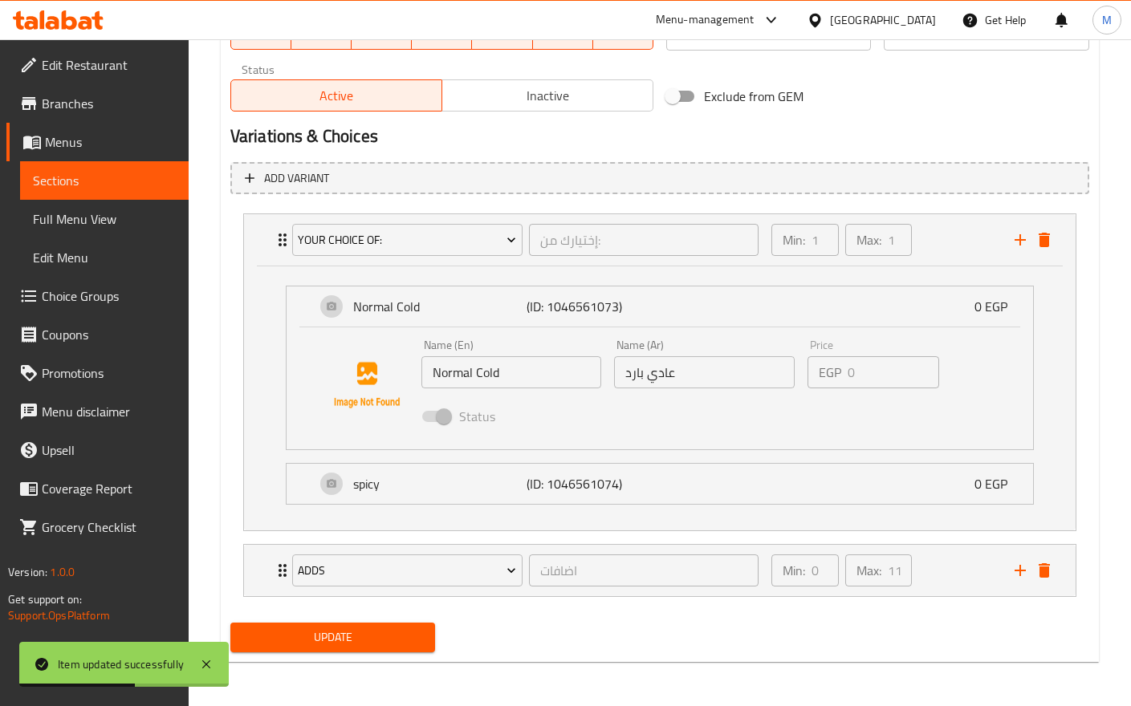
scroll to position [808, 0]
click at [741, 495] on div "spicy (ID: 1046561074) 0 EGP" at bounding box center [665, 483] width 698 height 40
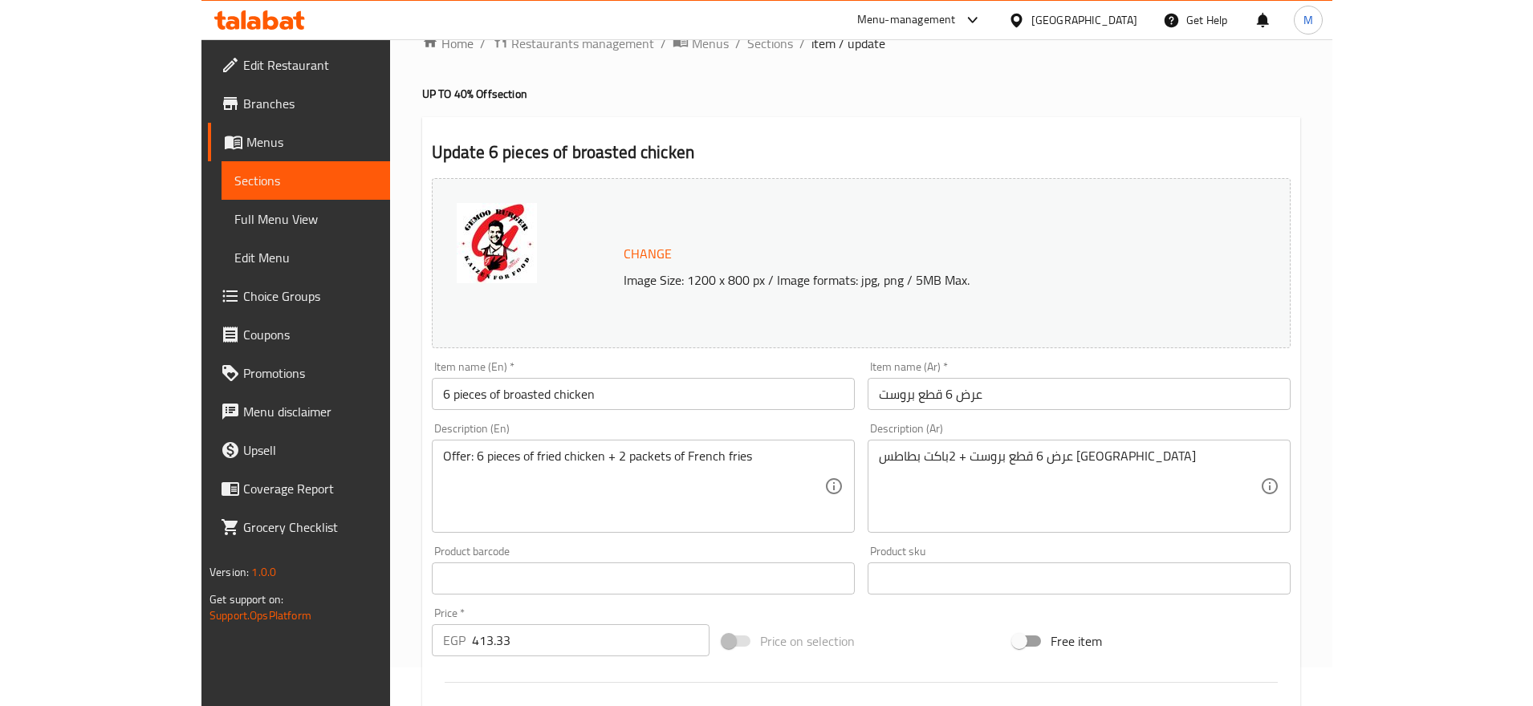
scroll to position [0, 0]
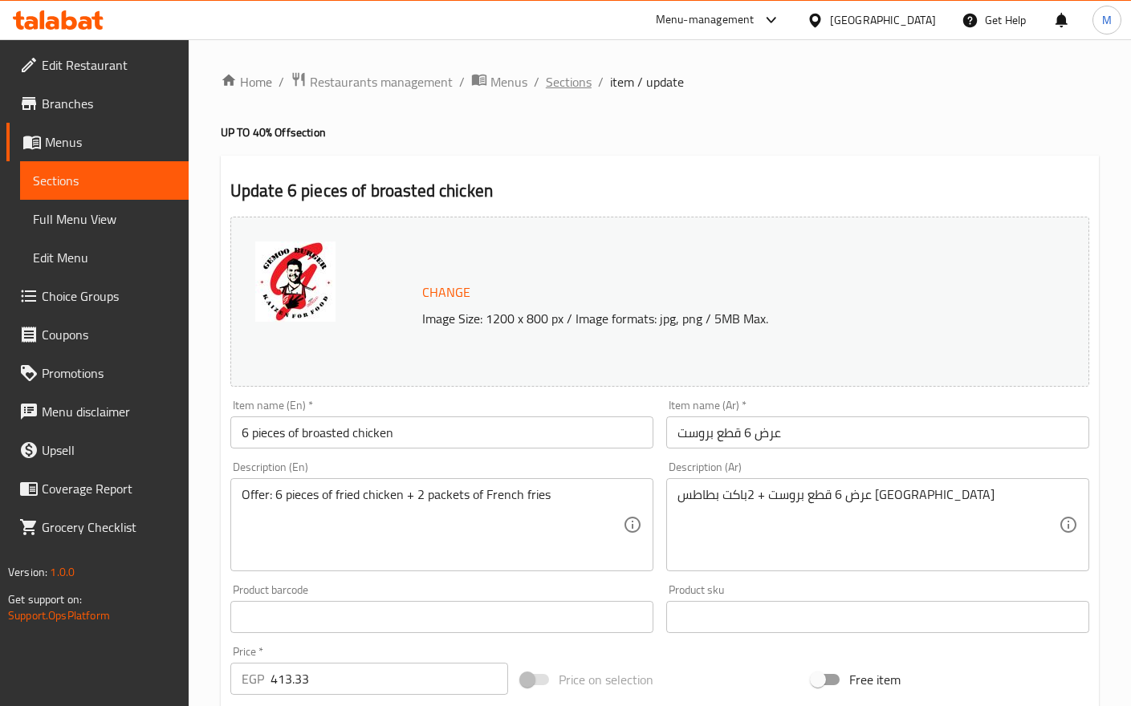
click at [566, 90] on span "Sections" at bounding box center [569, 81] width 46 height 19
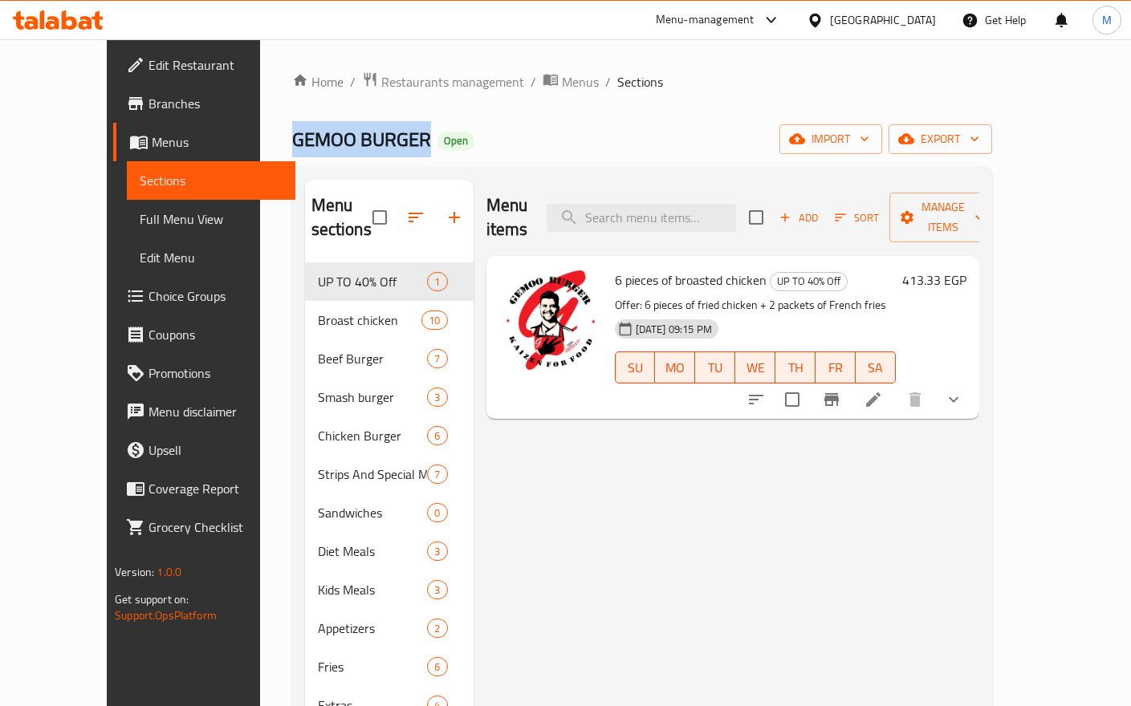
drag, startPoint x: 218, startPoint y: 132, endPoint x: 357, endPoint y: 124, distance: 139.1
click at [357, 124] on div "Home / Restaurants management / Menus / Sections GEMOO BURGER Open import expor…" at bounding box center [642, 485] width 764 height 892
copy span "GEMOO BURGER"
click at [393, 90] on span "Restaurants management" at bounding box center [452, 81] width 143 height 19
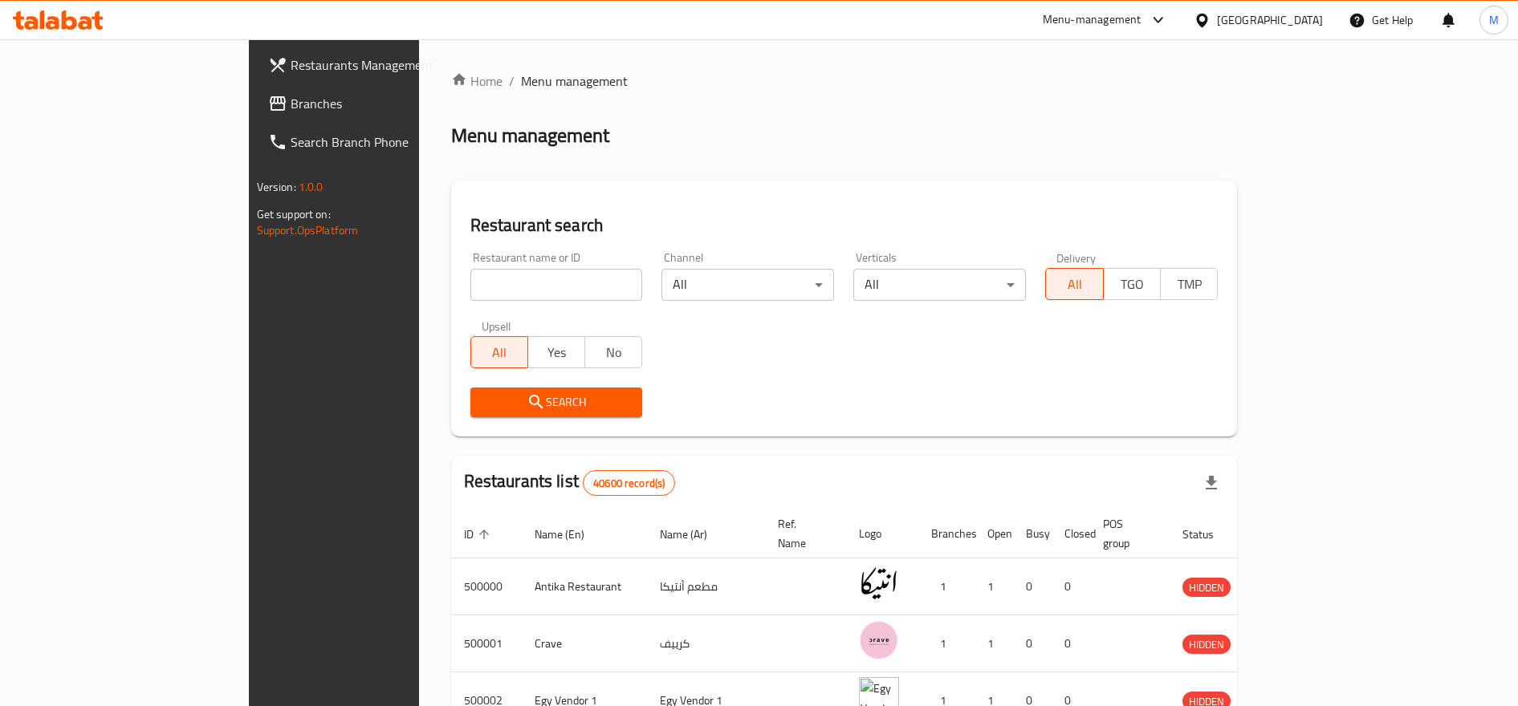
click at [470, 283] on input "search" at bounding box center [556, 285] width 173 height 32
paste input "687594"
type input "687594"
click at [483, 398] on span "Search" at bounding box center [556, 403] width 147 height 20
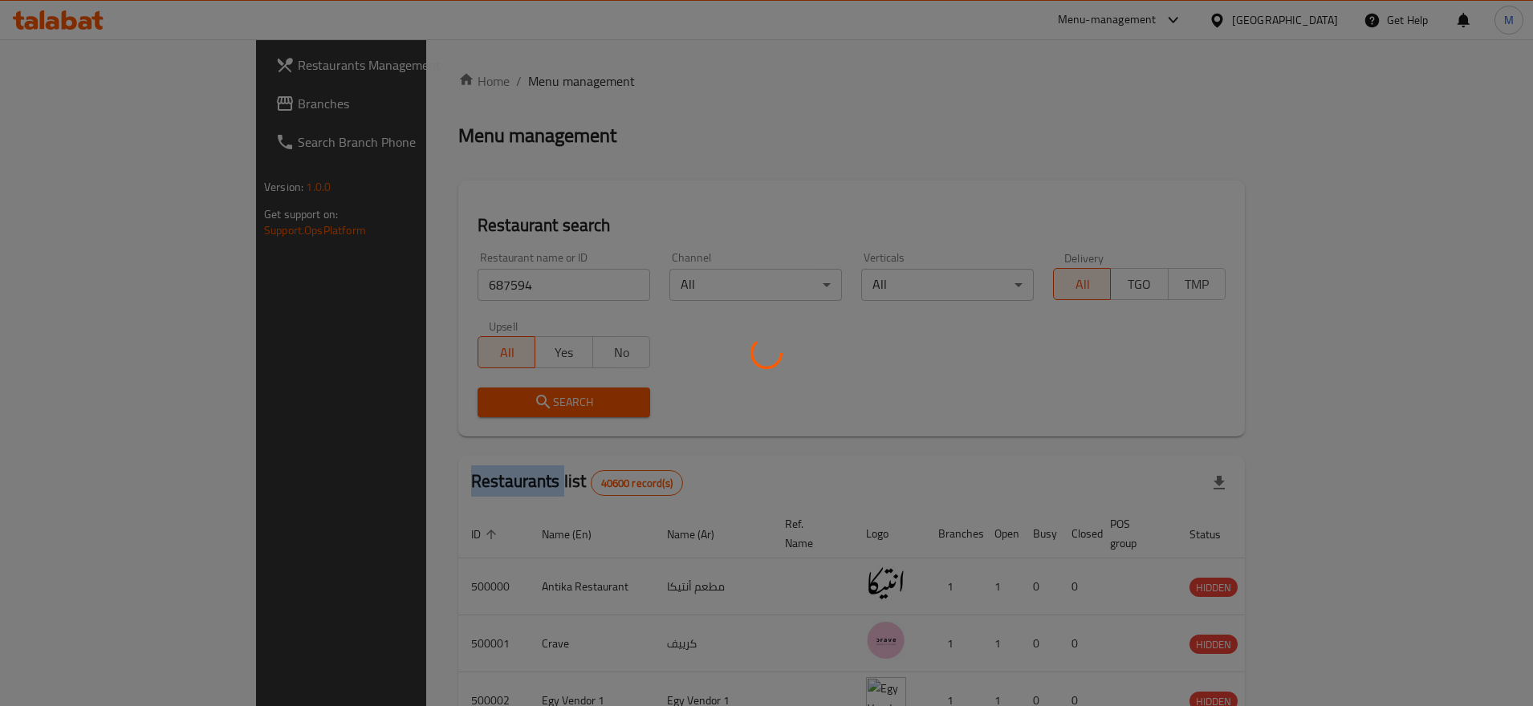
click at [320, 398] on div at bounding box center [766, 353] width 1533 height 706
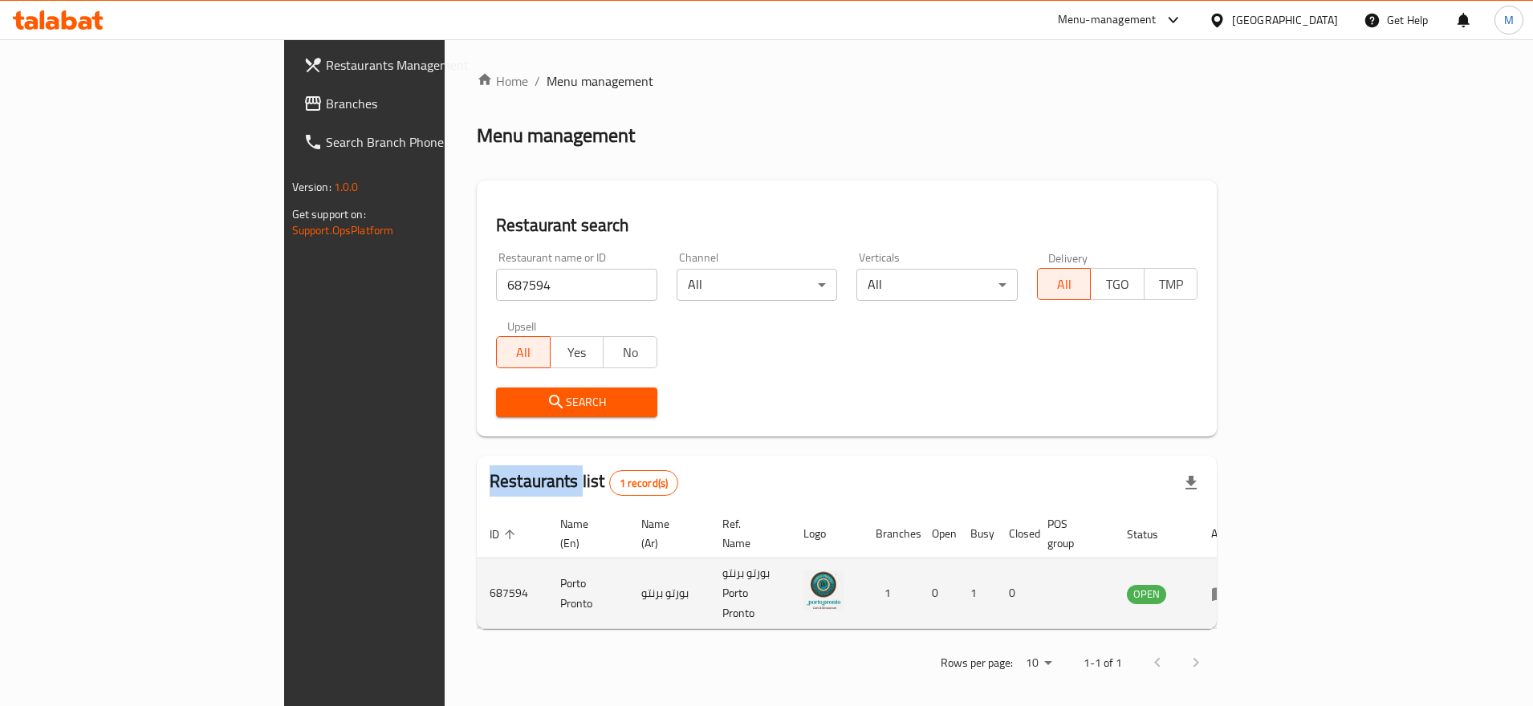
click at [1230, 588] on icon "enhanced table" at bounding box center [1221, 595] width 18 height 14
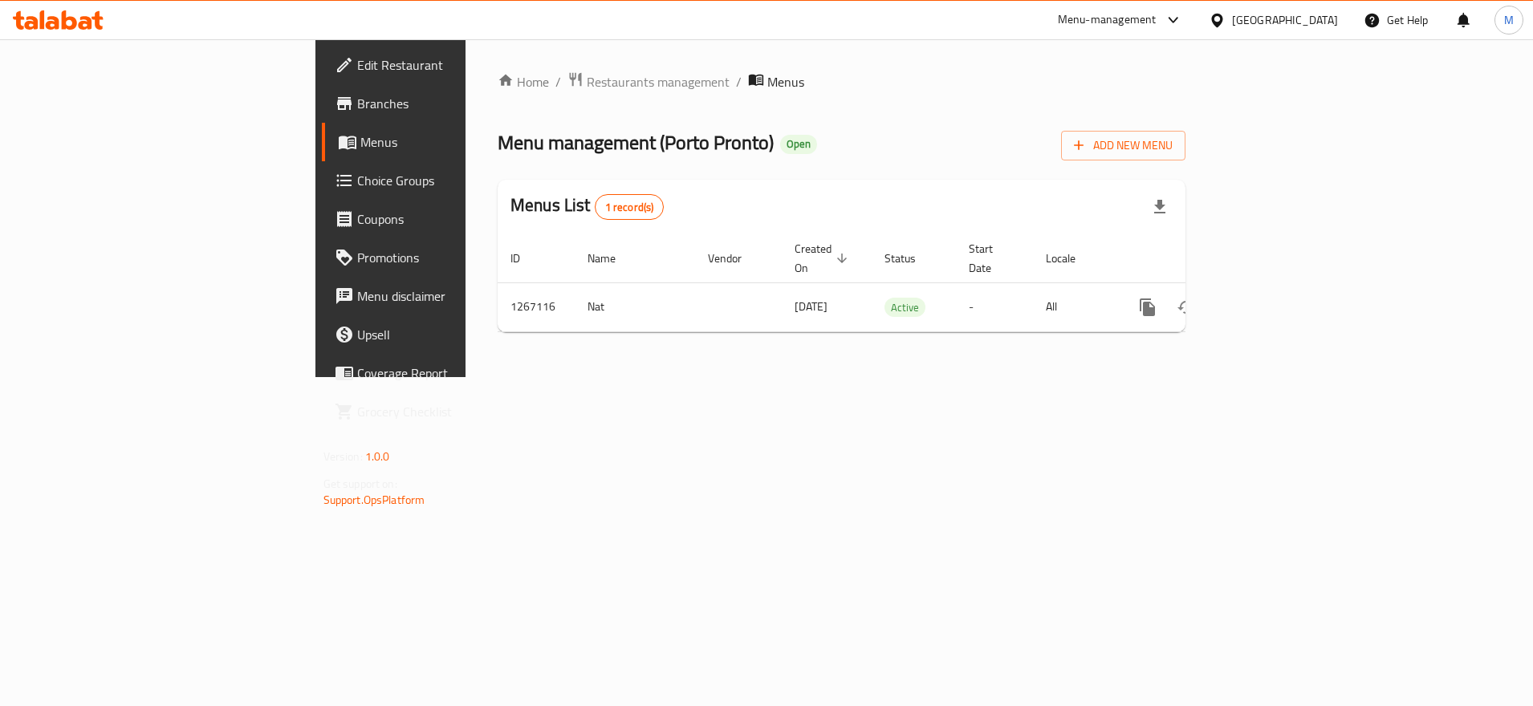
click at [357, 106] on span "Branches" at bounding box center [458, 103] width 202 height 19
